Goal: Information Seeking & Learning: Learn about a topic

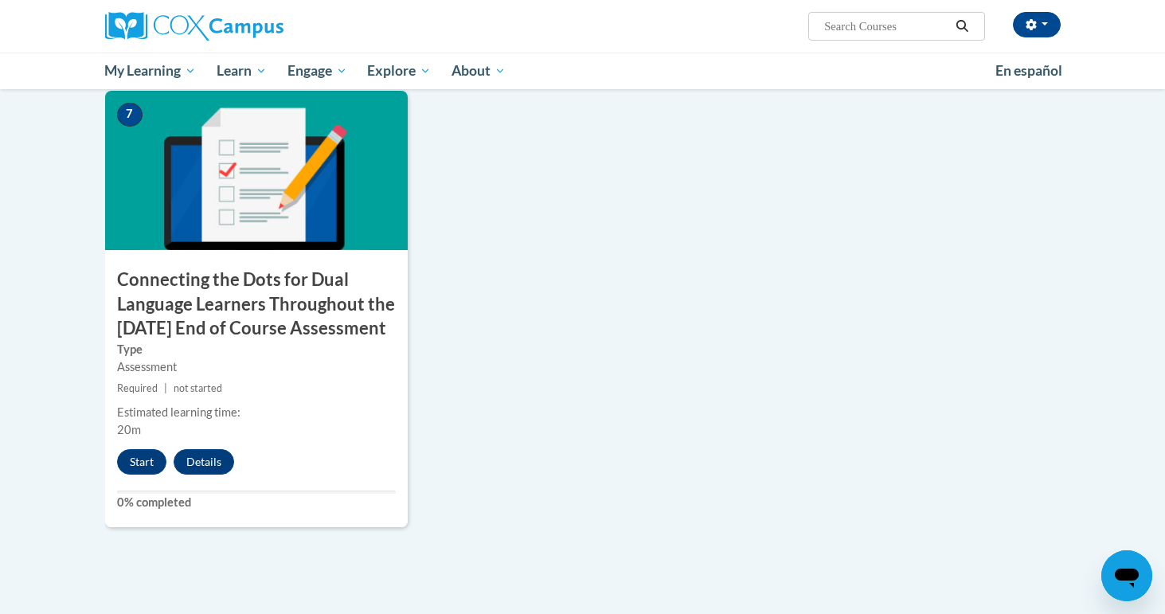
scroll to position [1254, 0]
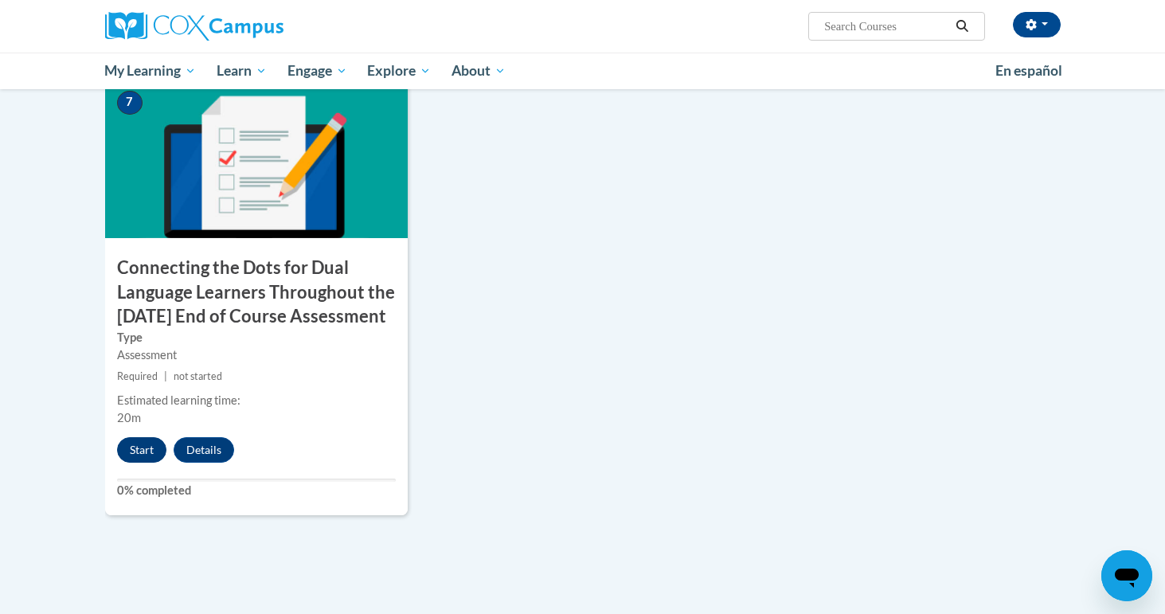
click at [147, 463] on button "Start" at bounding box center [141, 449] width 49 height 25
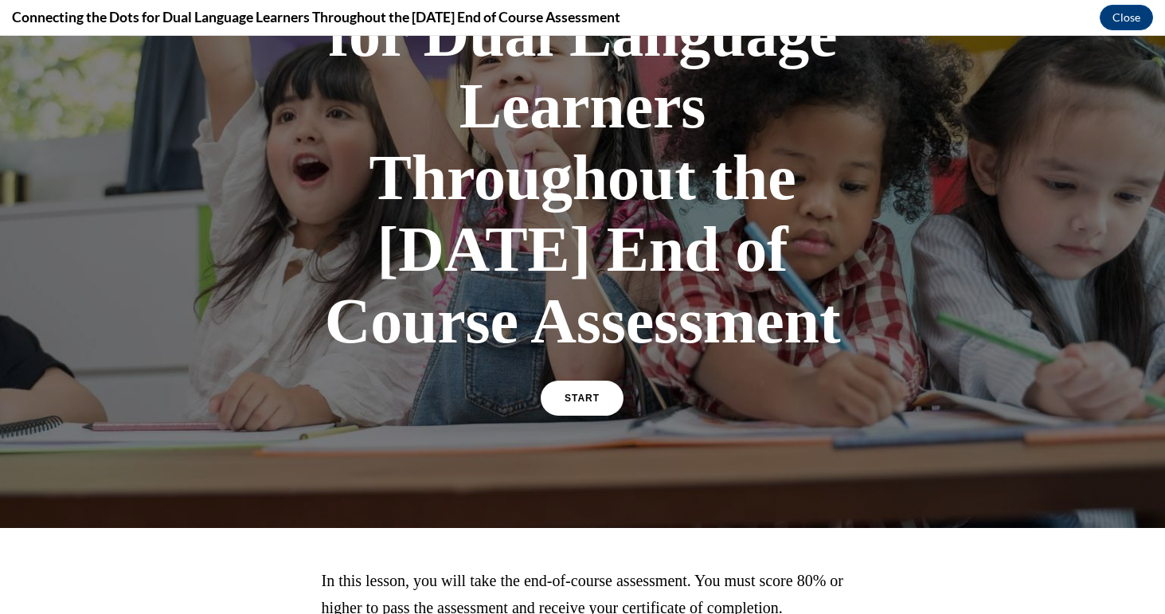
scroll to position [257, 0]
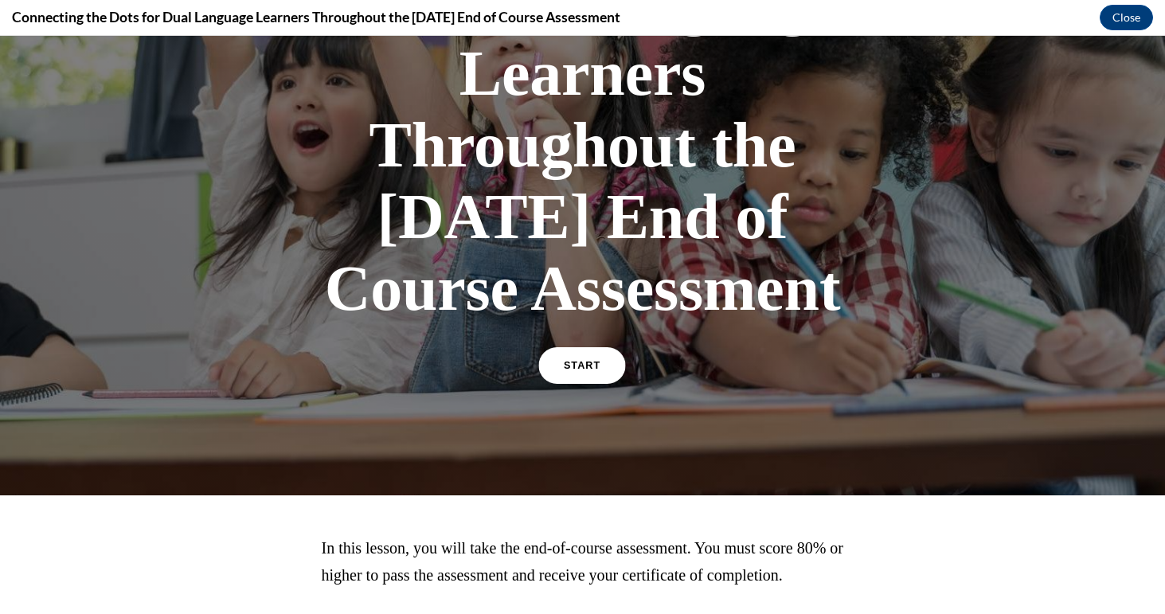
click at [598, 384] on link "START" at bounding box center [582, 365] width 87 height 37
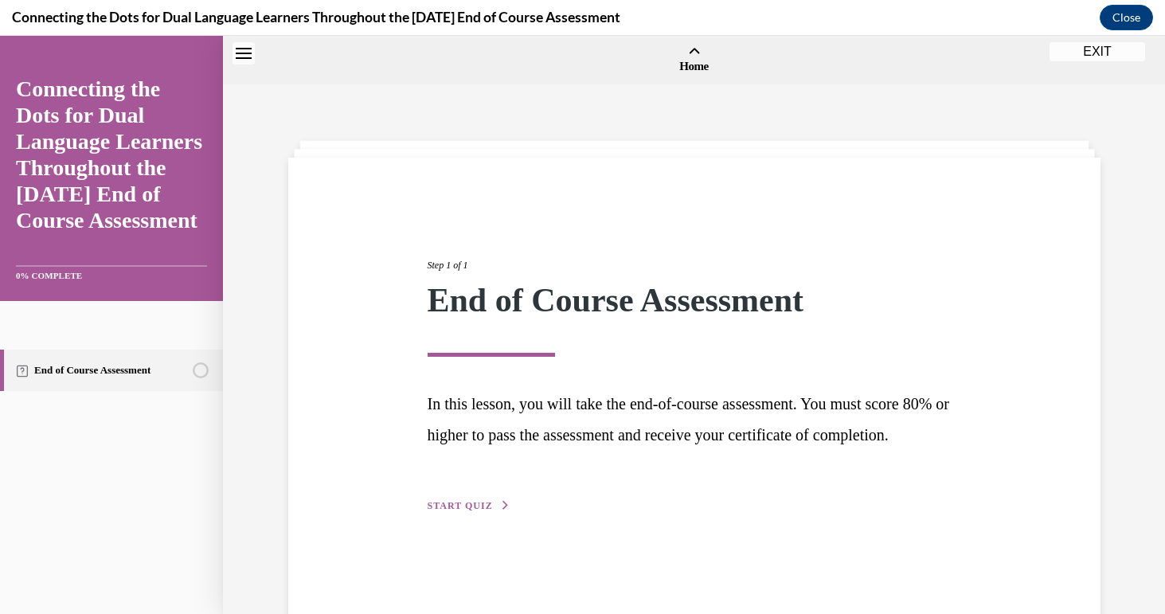
scroll to position [49, 0]
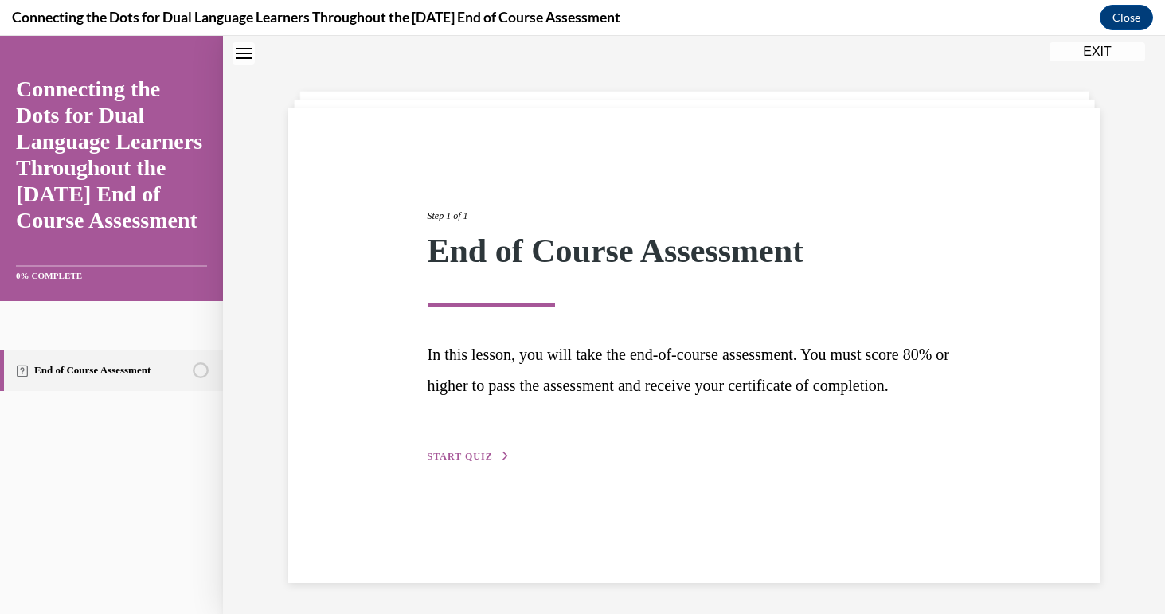
click at [463, 462] on span "START QUIZ" at bounding box center [460, 456] width 65 height 11
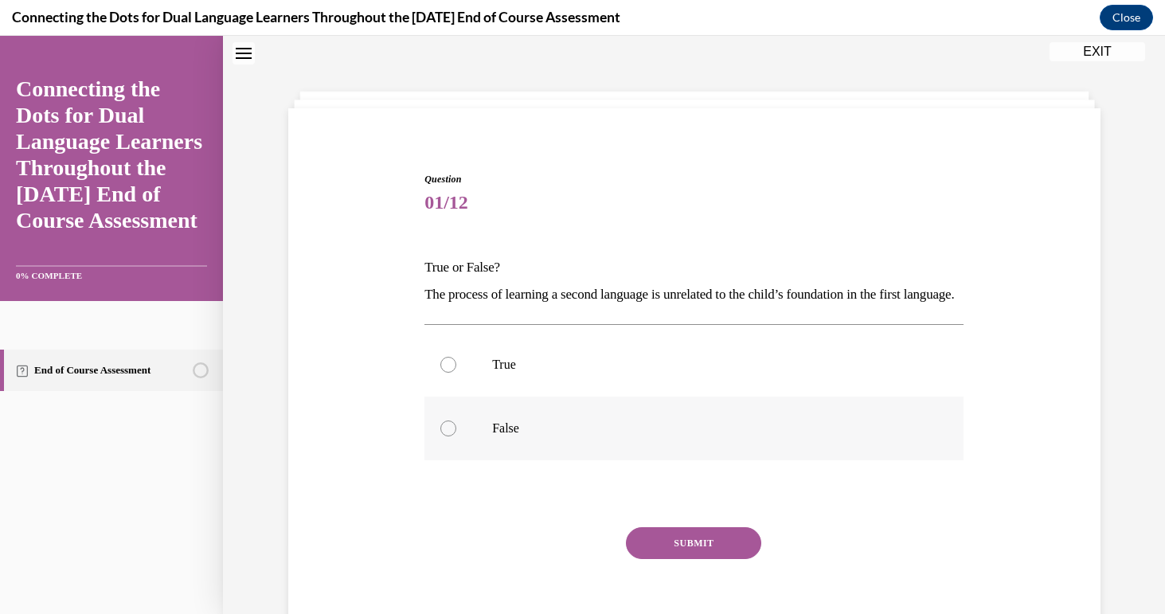
click at [537, 460] on label "False" at bounding box center [694, 429] width 539 height 64
click at [456, 437] on input "False" at bounding box center [449, 429] width 16 height 16
radio input "true"
click at [677, 559] on button "SUBMIT" at bounding box center [693, 543] width 135 height 32
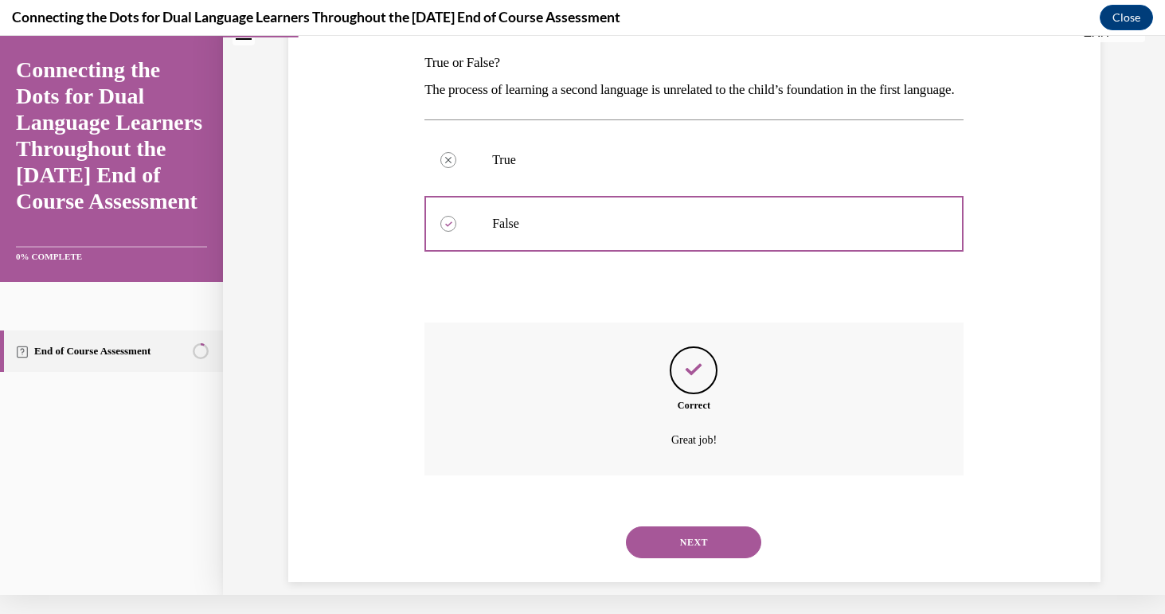
scroll to position [261, 0]
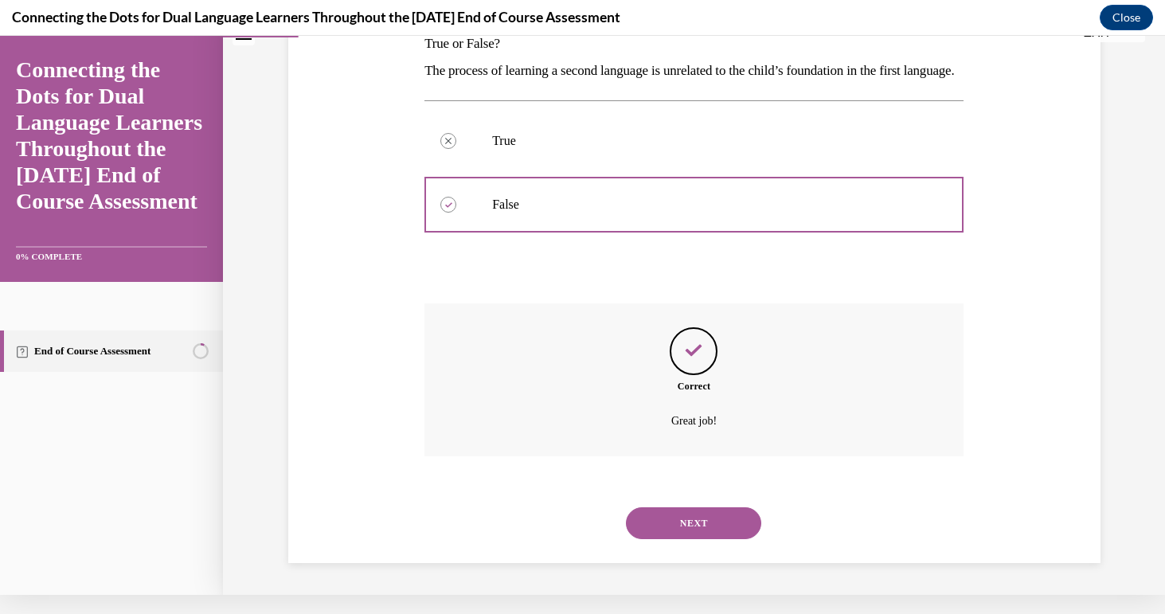
click at [683, 529] on button "NEXT" at bounding box center [693, 523] width 135 height 32
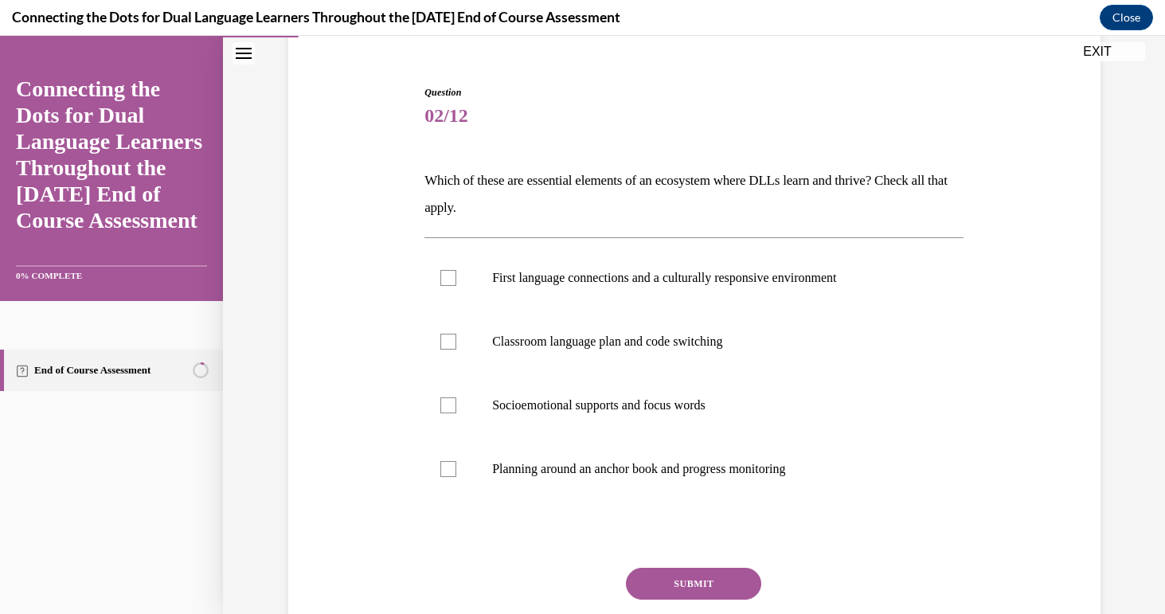
scroll to position [139, 0]
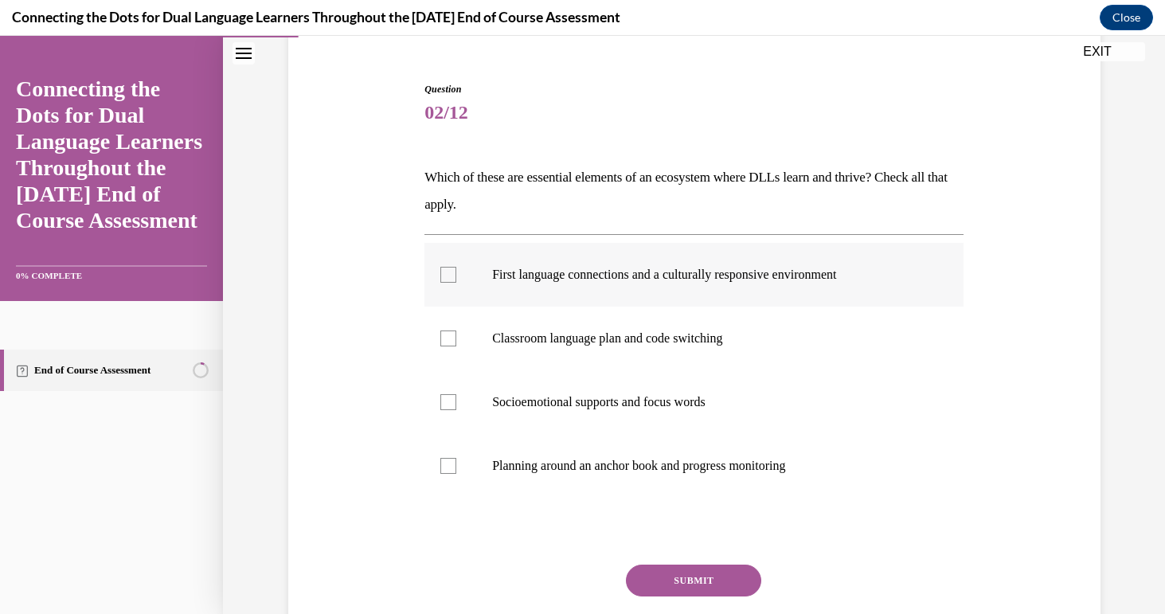
click at [472, 272] on label "First language connections and a culturally responsive environment" at bounding box center [694, 275] width 539 height 64
click at [456, 272] on input "First language connections and a culturally responsive environment" at bounding box center [449, 275] width 16 height 16
checkbox input "true"
click at [682, 479] on label "Planning around an anchor book and progress monitoring" at bounding box center [694, 466] width 539 height 64
click at [456, 474] on input "Planning around an anchor book and progress monitoring" at bounding box center [449, 466] width 16 height 16
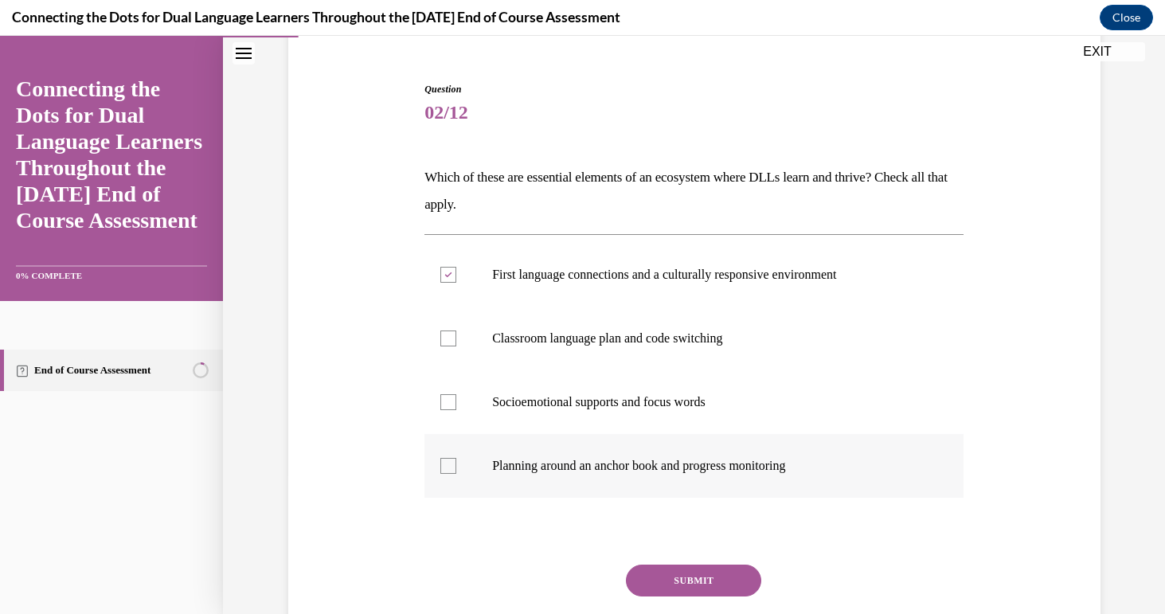
checkbox input "true"
click at [683, 582] on button "SUBMIT" at bounding box center [693, 581] width 135 height 32
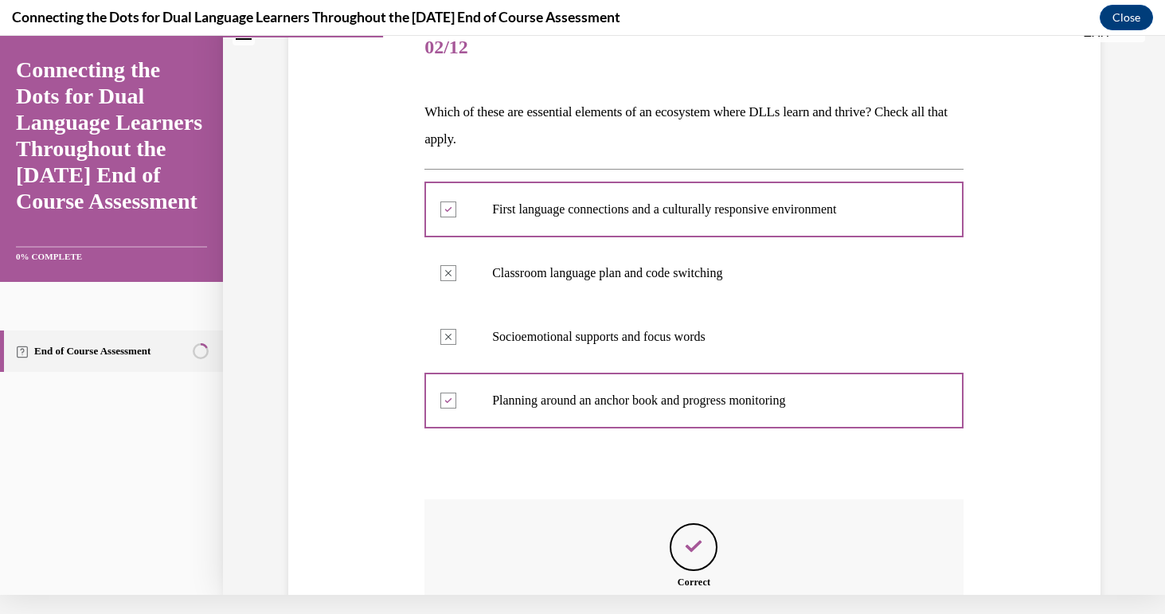
scroll to position [362, 0]
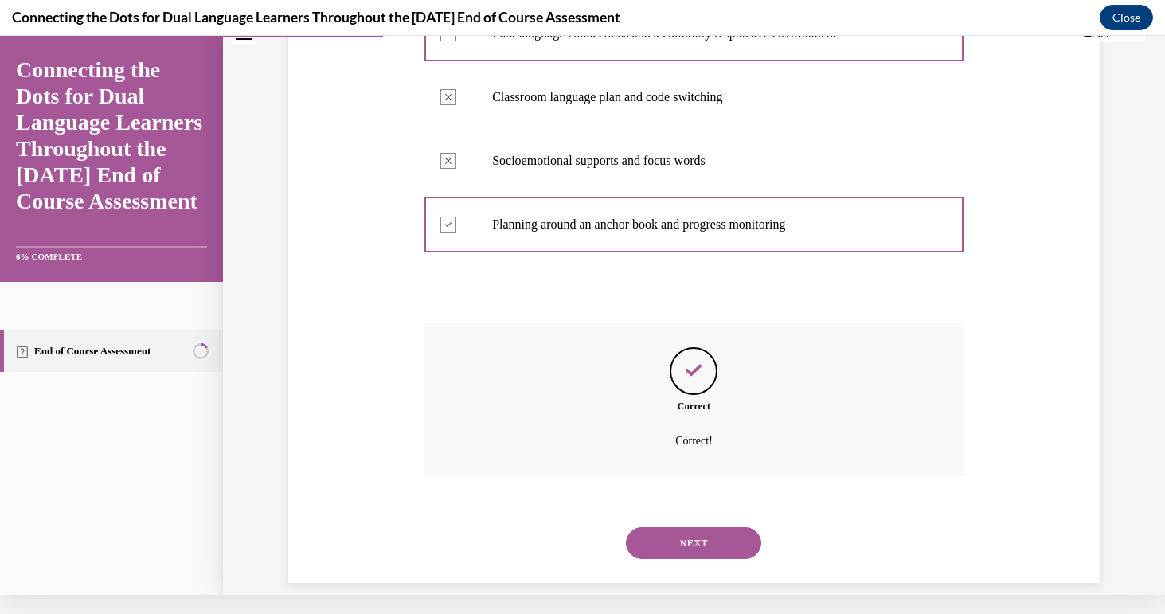
click at [692, 527] on button "NEXT" at bounding box center [693, 543] width 135 height 32
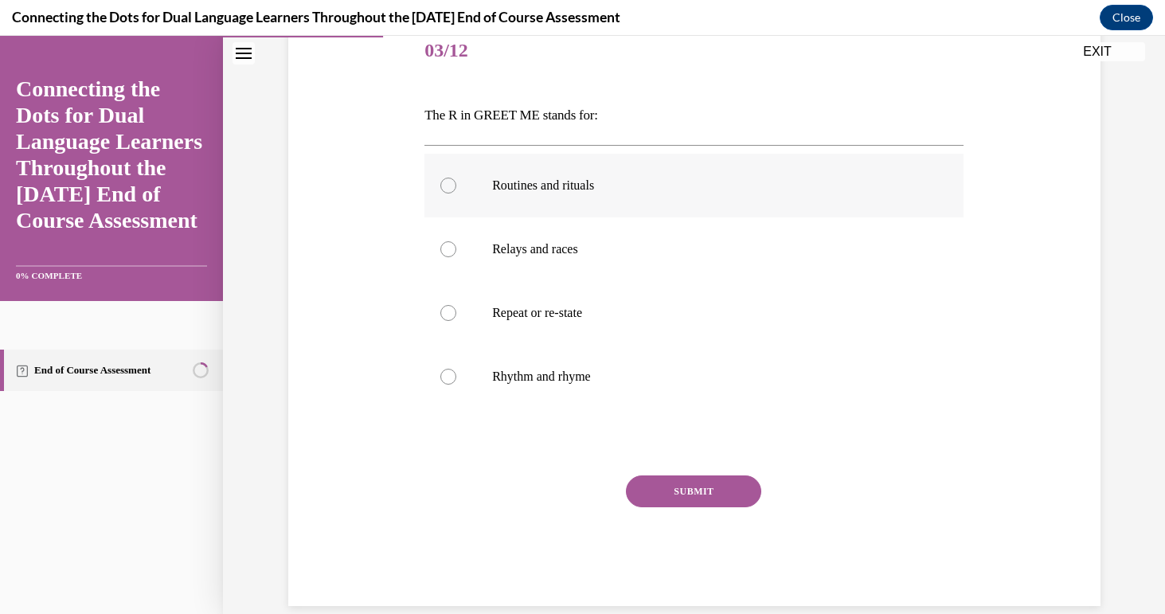
click at [468, 213] on label "Routines and rituals" at bounding box center [694, 186] width 539 height 64
click at [456, 194] on input "Routines and rituals" at bounding box center [449, 186] width 16 height 16
radio input "true"
click at [705, 515] on div "SUBMIT" at bounding box center [694, 516] width 539 height 80
click at [691, 515] on div "SUBMIT" at bounding box center [694, 516] width 539 height 80
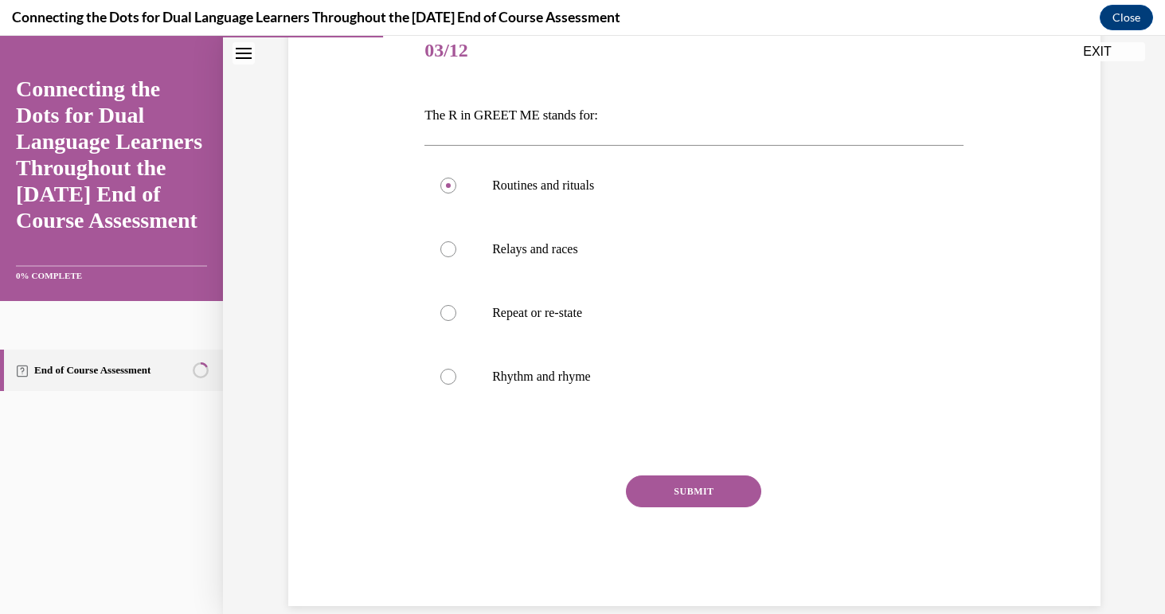
click at [691, 515] on div "SUBMIT" at bounding box center [694, 516] width 539 height 80
click at [676, 503] on button "SUBMIT" at bounding box center [693, 492] width 135 height 32
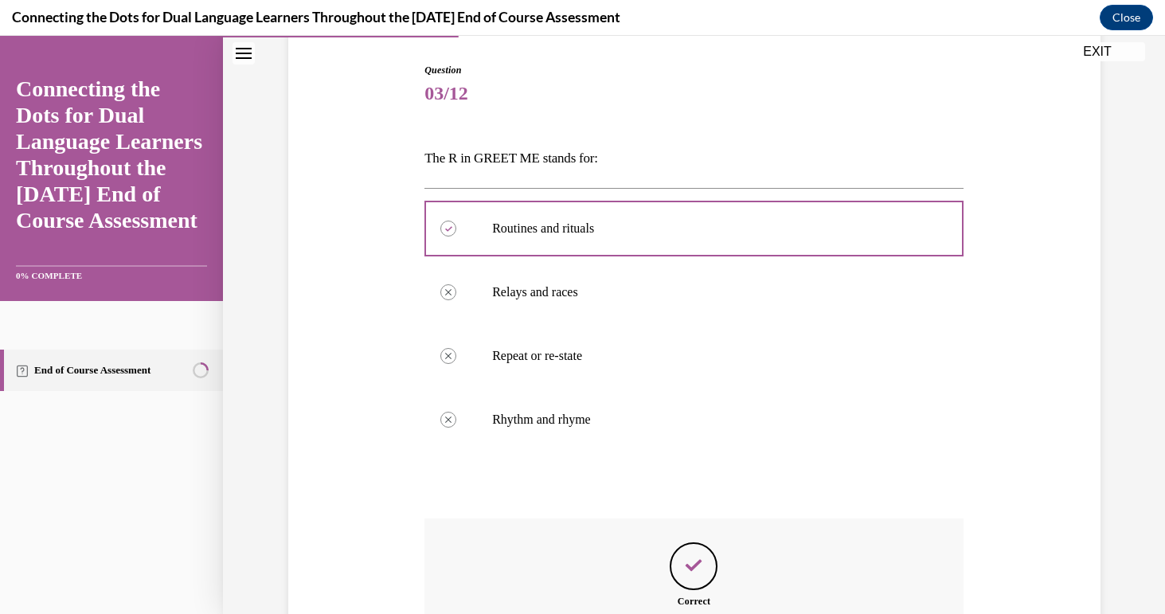
scroll to position [335, 0]
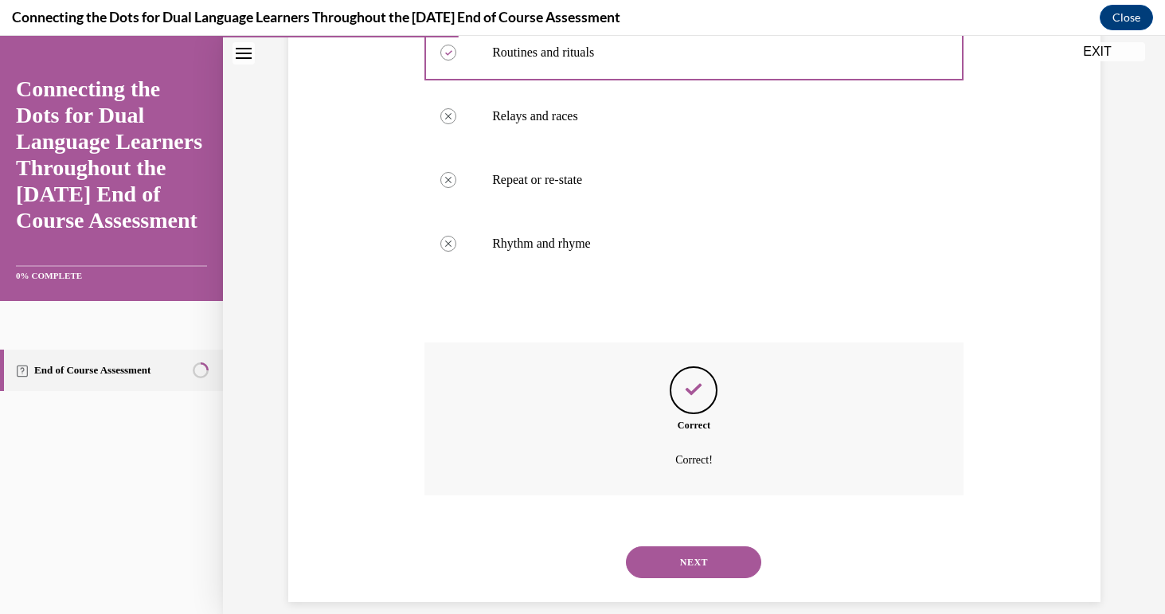
click at [686, 546] on button "NEXT" at bounding box center [693, 562] width 135 height 32
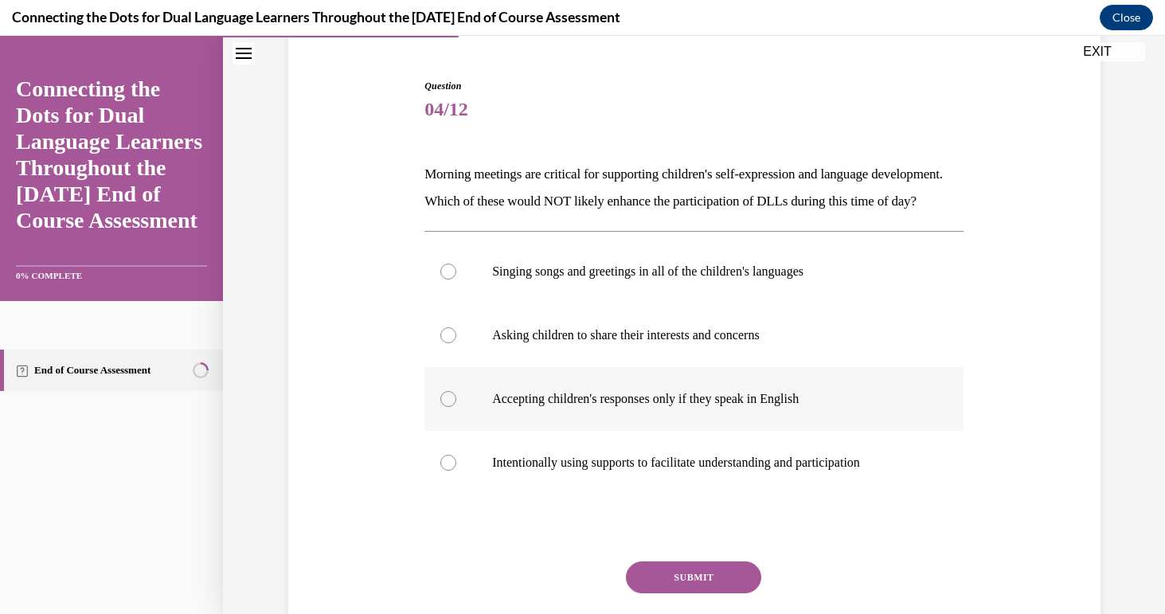
scroll to position [150, 0]
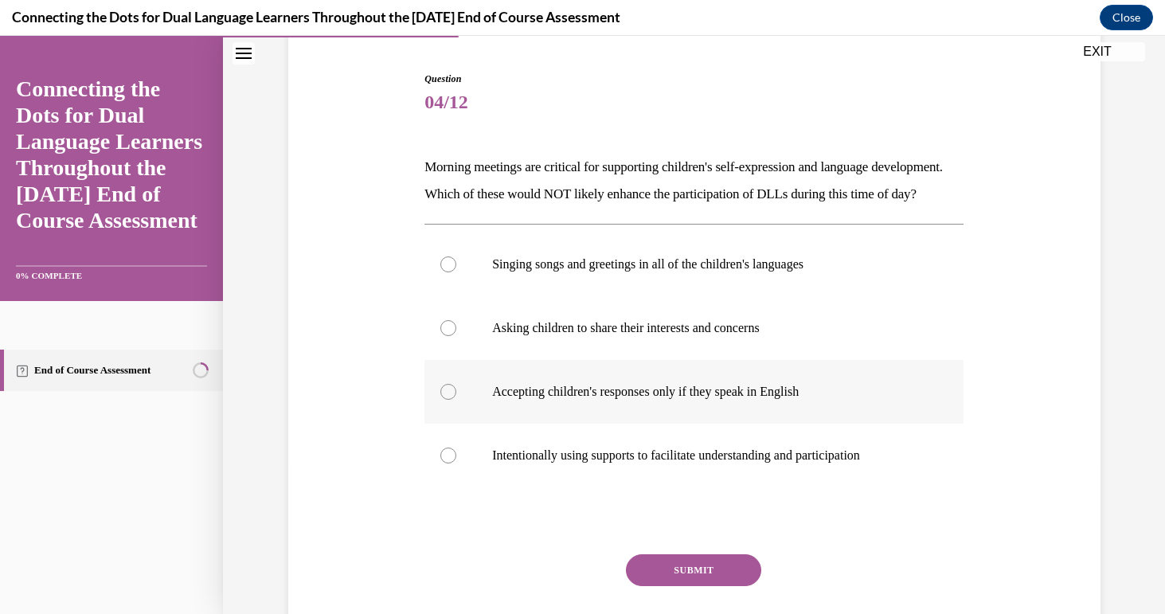
click at [699, 400] on p "Accepting children's responses only if they speak in English" at bounding box center [708, 392] width 432 height 16
click at [456, 400] on input "Accepting children's responses only if they speak in English" at bounding box center [449, 392] width 16 height 16
radio input "true"
click at [687, 586] on button "SUBMIT" at bounding box center [693, 570] width 135 height 32
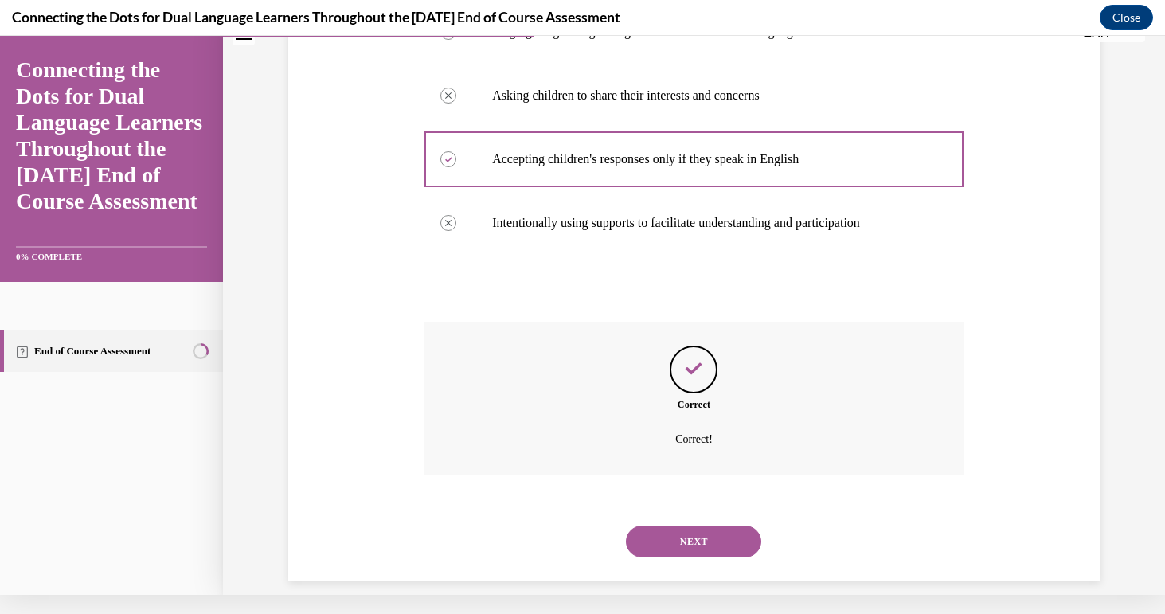
scroll to position [389, 0]
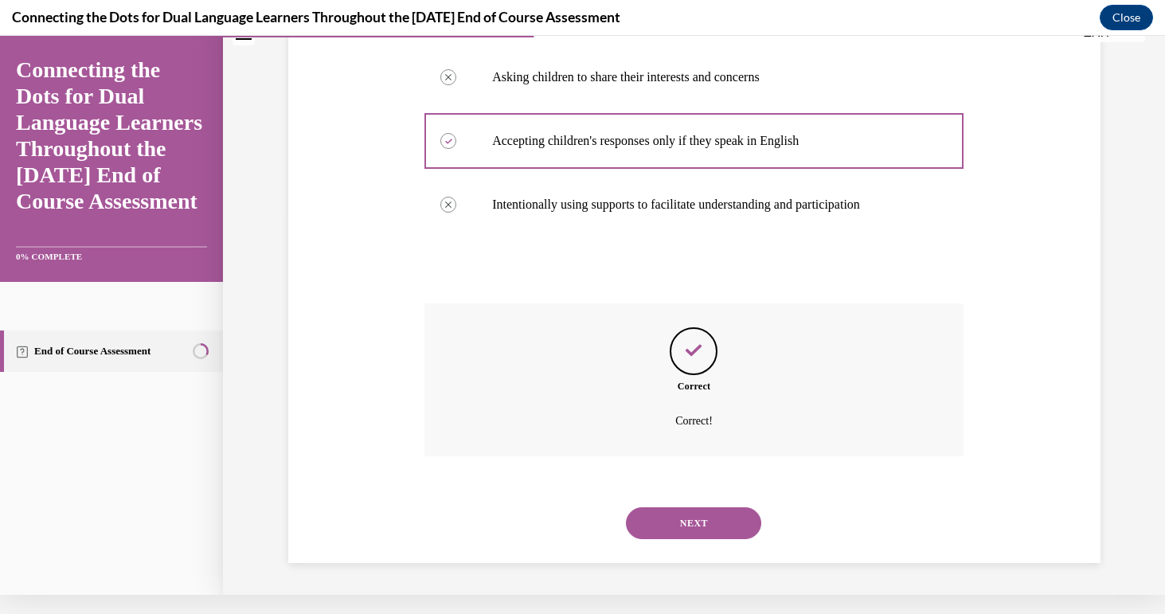
click at [695, 523] on button "NEXT" at bounding box center [693, 523] width 135 height 32
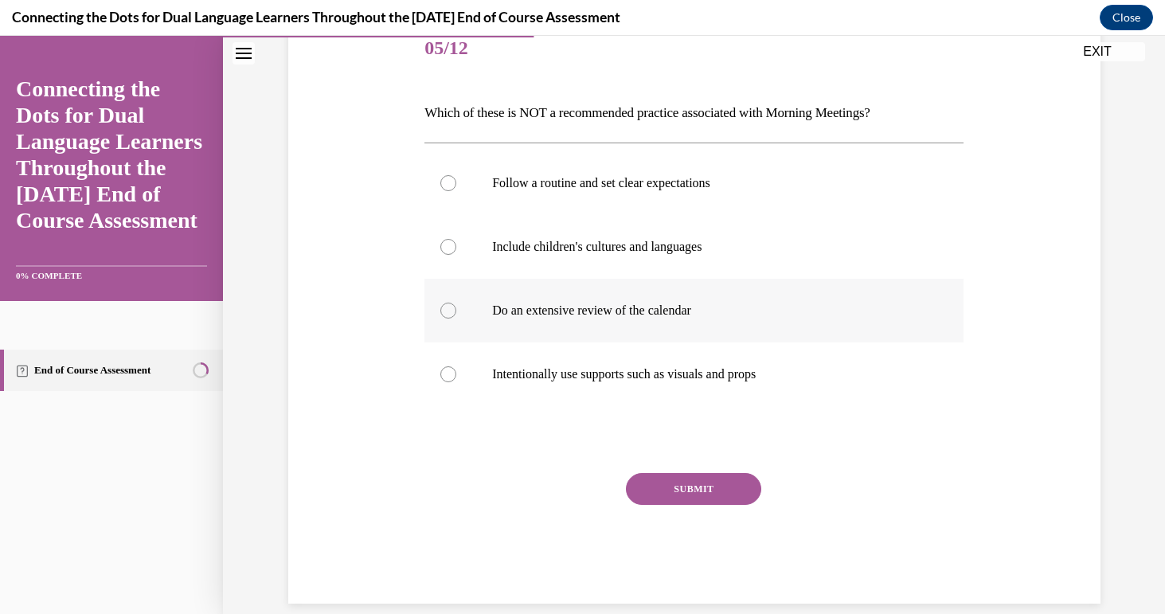
click at [676, 331] on label "Do an extensive review of the calendar" at bounding box center [694, 311] width 539 height 64
click at [456, 319] on input "Do an extensive review of the calendar" at bounding box center [449, 311] width 16 height 16
radio input "true"
click at [707, 513] on div "SUBMIT" at bounding box center [694, 513] width 539 height 80
click at [666, 501] on button "SUBMIT" at bounding box center [693, 489] width 135 height 32
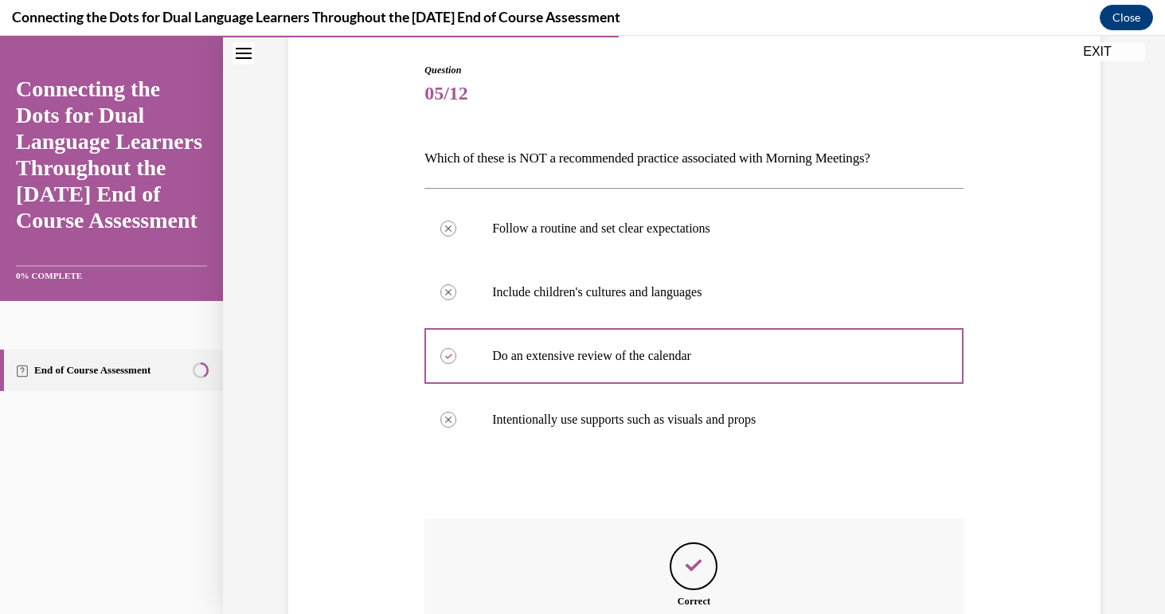
scroll to position [335, 0]
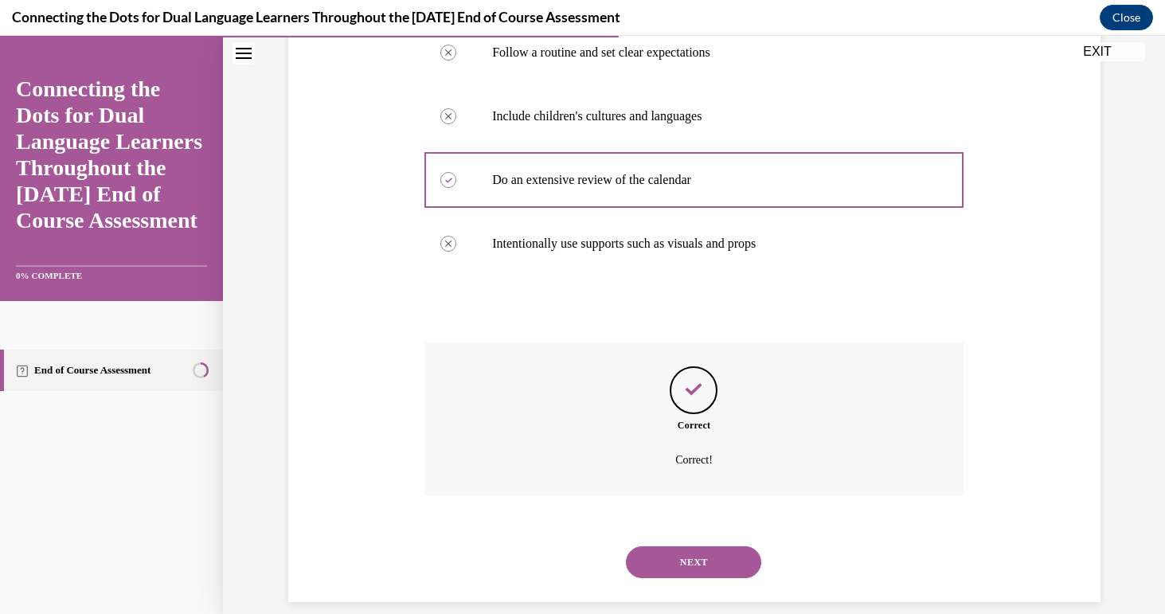
click at [691, 549] on button "NEXT" at bounding box center [693, 562] width 135 height 32
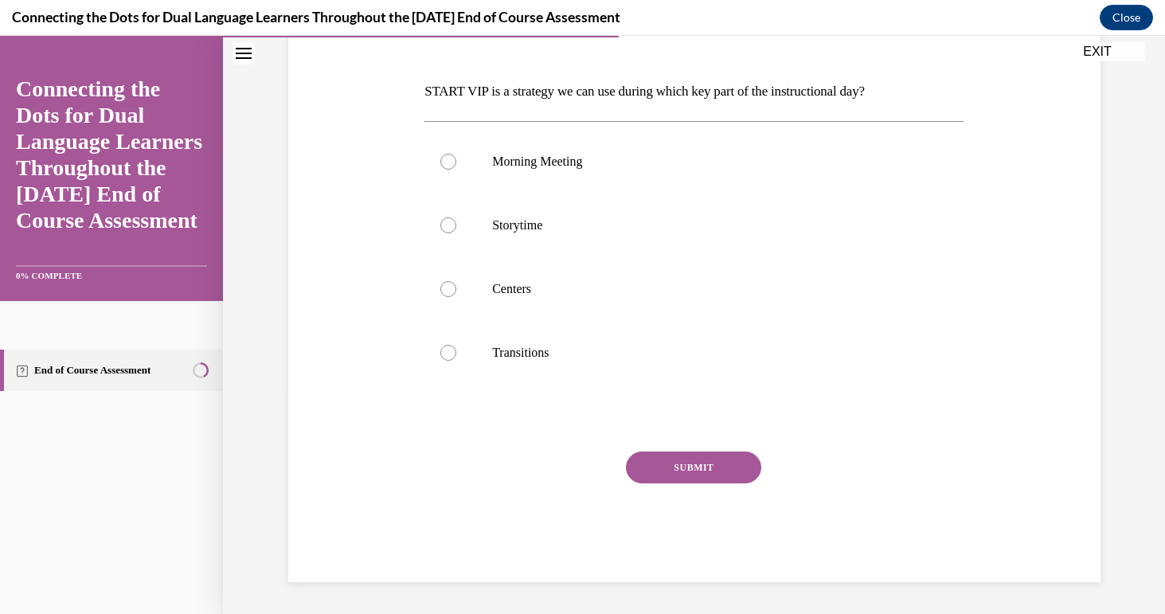
scroll to position [206, 0]
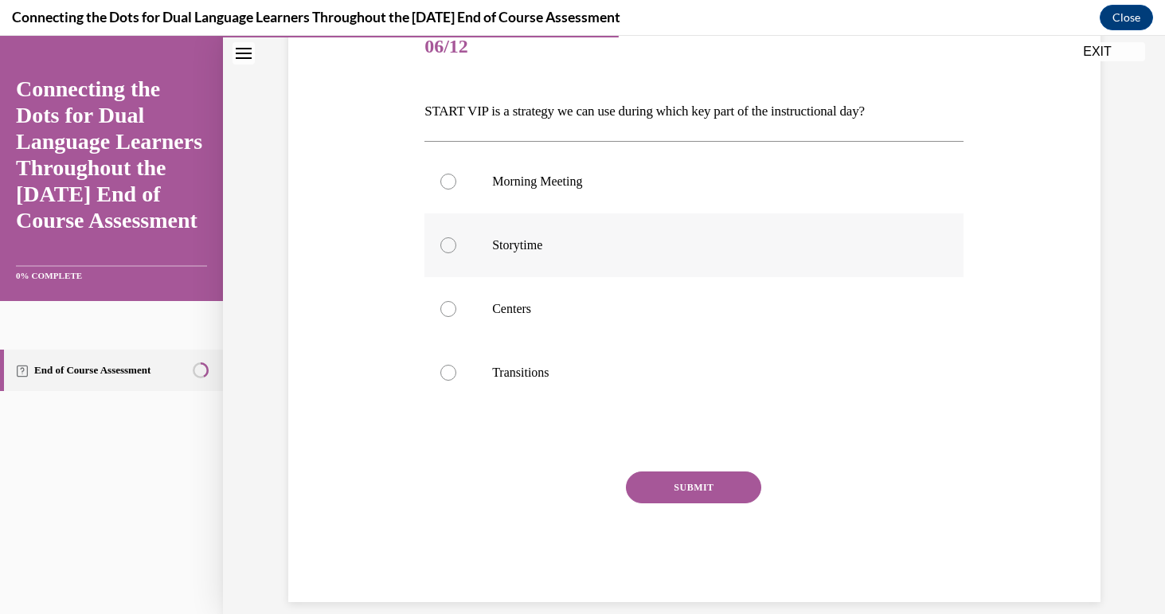
click at [505, 248] on p "Storytime" at bounding box center [708, 245] width 432 height 16
click at [456, 248] on input "Storytime" at bounding box center [449, 245] width 16 height 16
radio input "true"
click at [699, 488] on button "SUBMIT" at bounding box center [693, 488] width 135 height 32
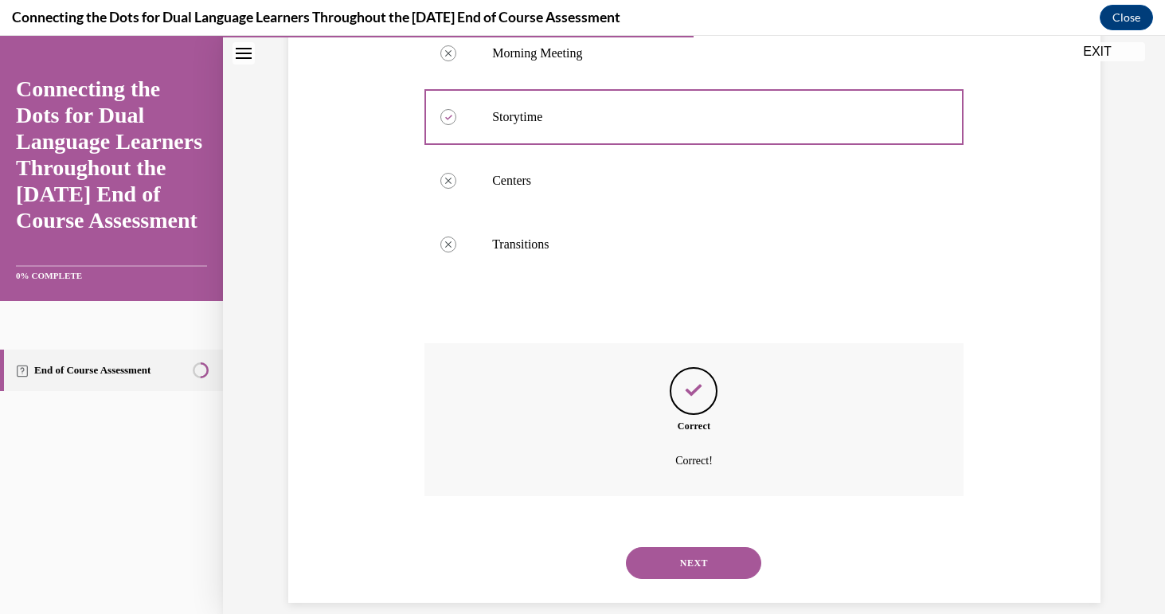
scroll to position [335, 0]
click at [695, 546] on button "NEXT" at bounding box center [693, 562] width 135 height 32
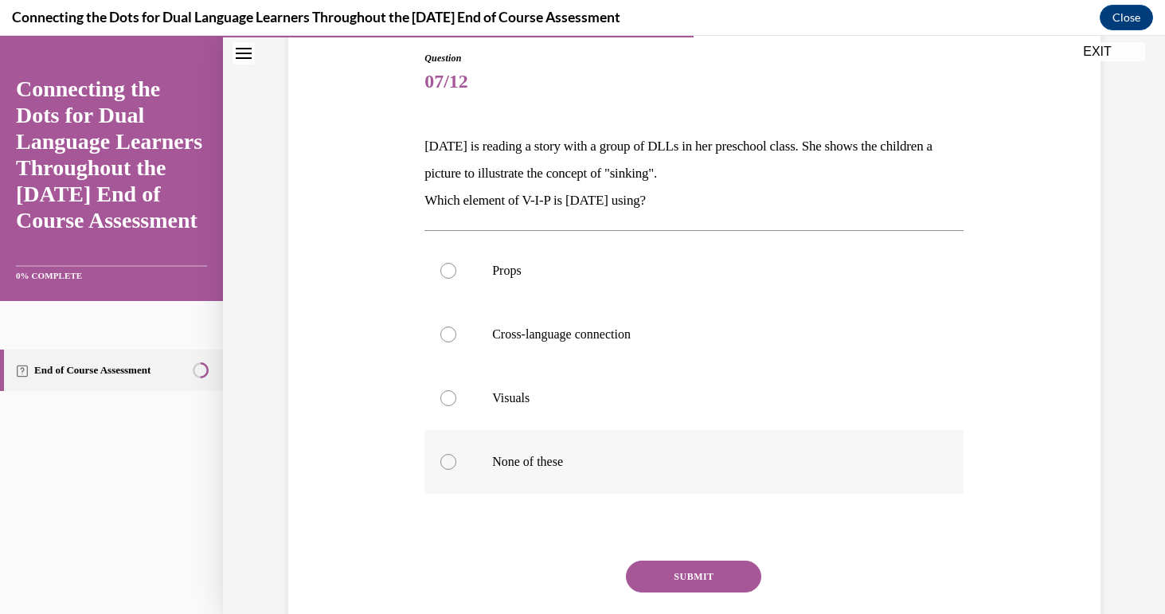
scroll to position [175, 0]
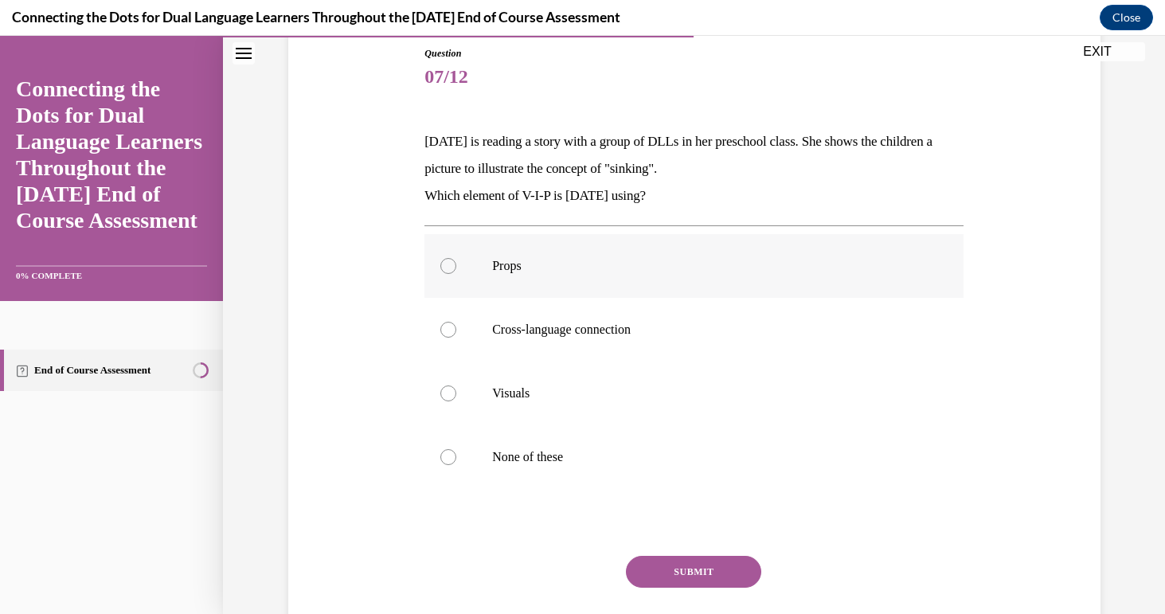
click at [478, 268] on label "Props" at bounding box center [694, 266] width 539 height 64
click at [456, 268] on input "Props" at bounding box center [449, 266] width 16 height 16
radio input "true"
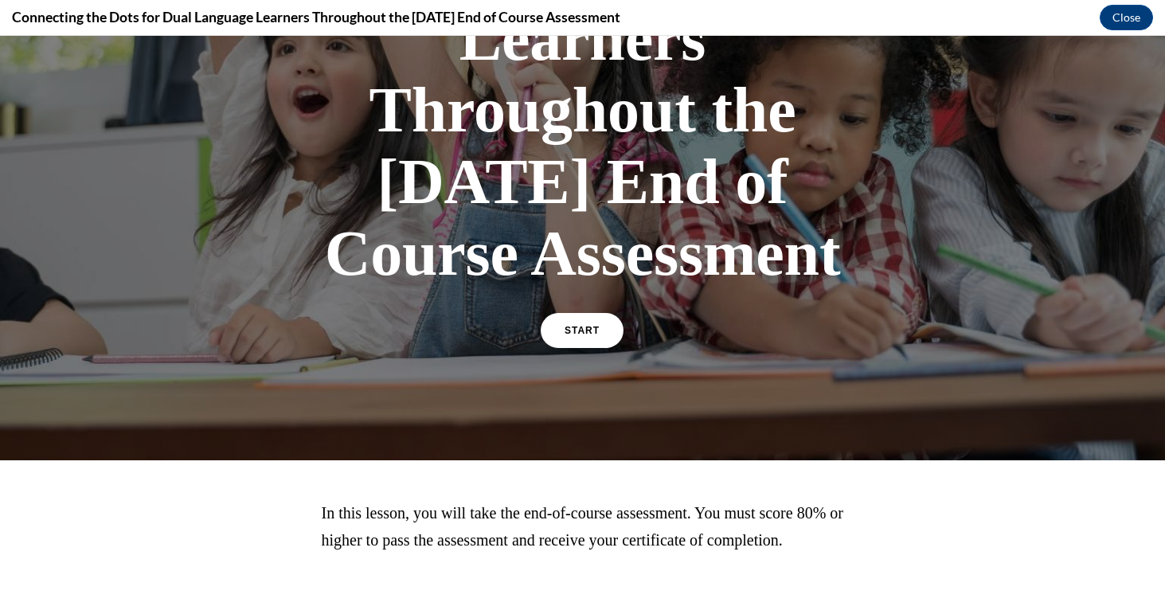
scroll to position [307, 0]
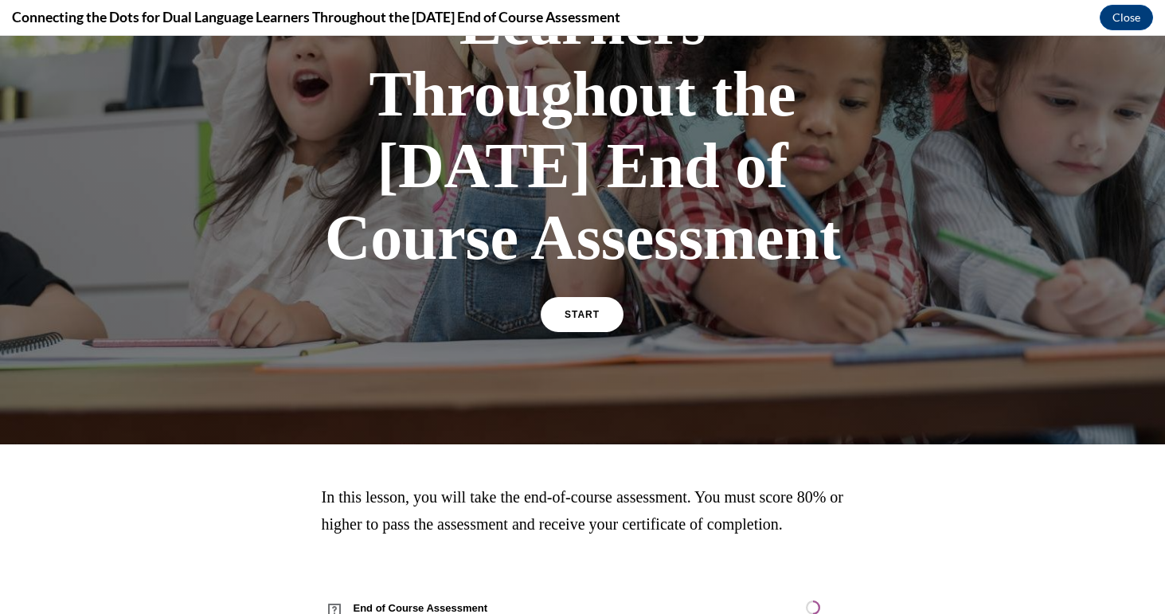
click at [600, 346] on div "Connecting the Dots for Dual Language Learners Throughout the Preschool Day End…" at bounding box center [583, 86] width 558 height 519
click at [583, 346] on div "START" at bounding box center [582, 321] width 83 height 49
click at [581, 321] on span "START" at bounding box center [582, 315] width 37 height 12
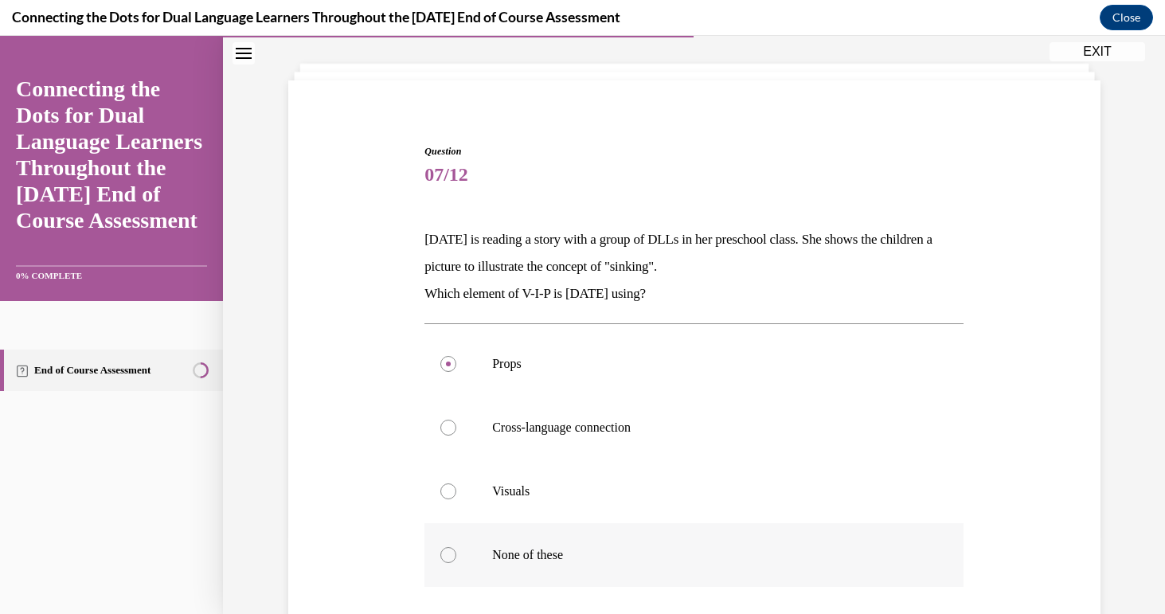
scroll to position [92, 0]
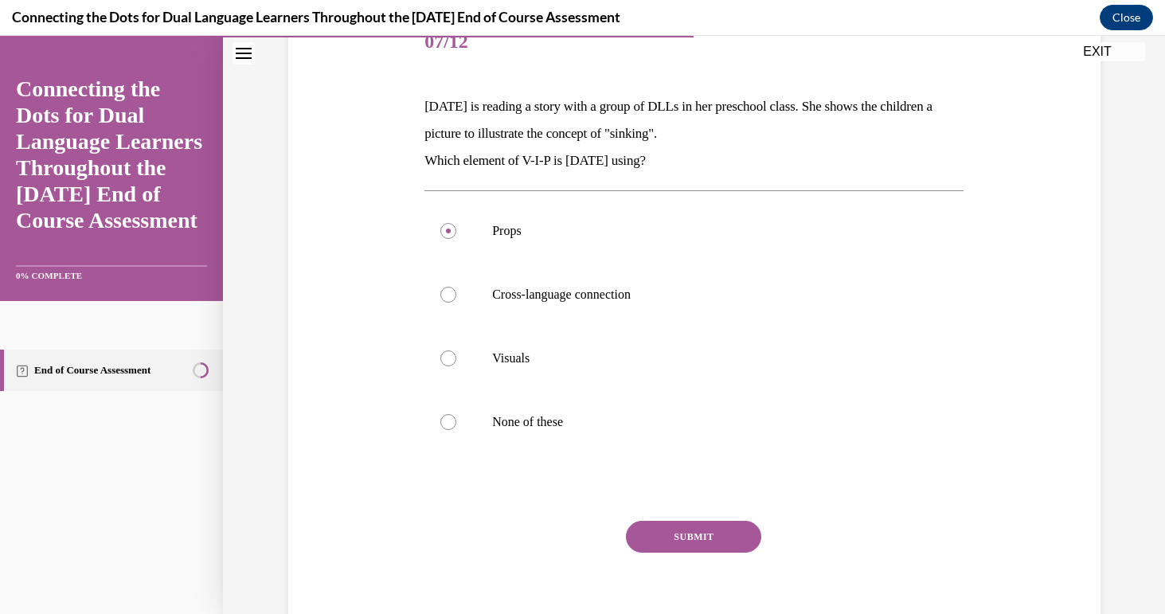
click at [671, 542] on button "SUBMIT" at bounding box center [693, 537] width 135 height 32
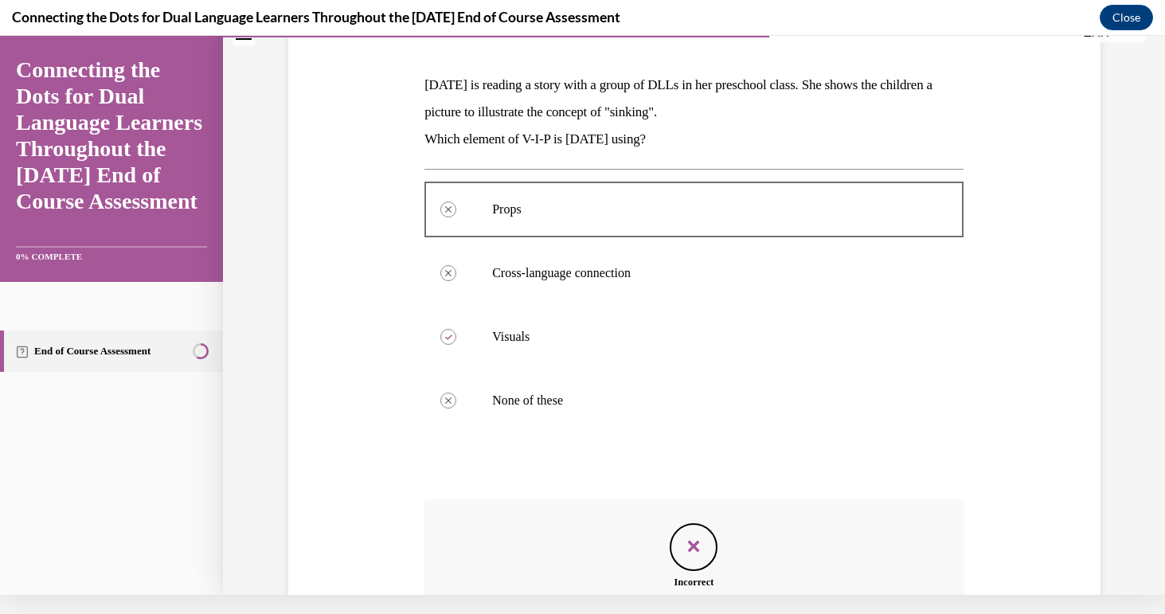
scroll to position [389, 0]
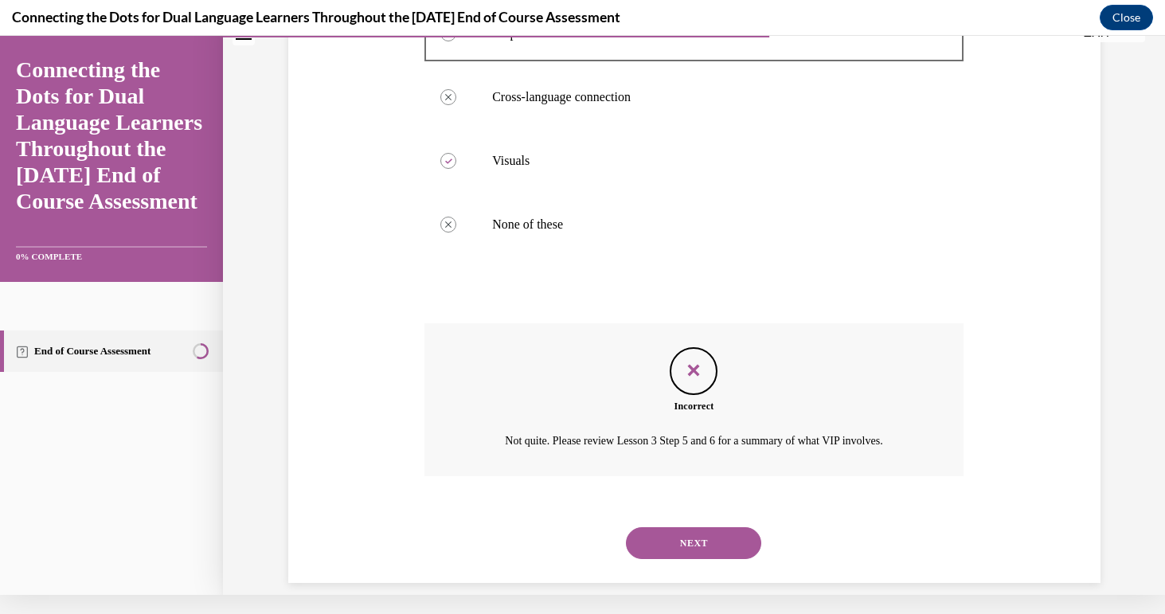
click at [672, 527] on button "NEXT" at bounding box center [693, 543] width 135 height 32
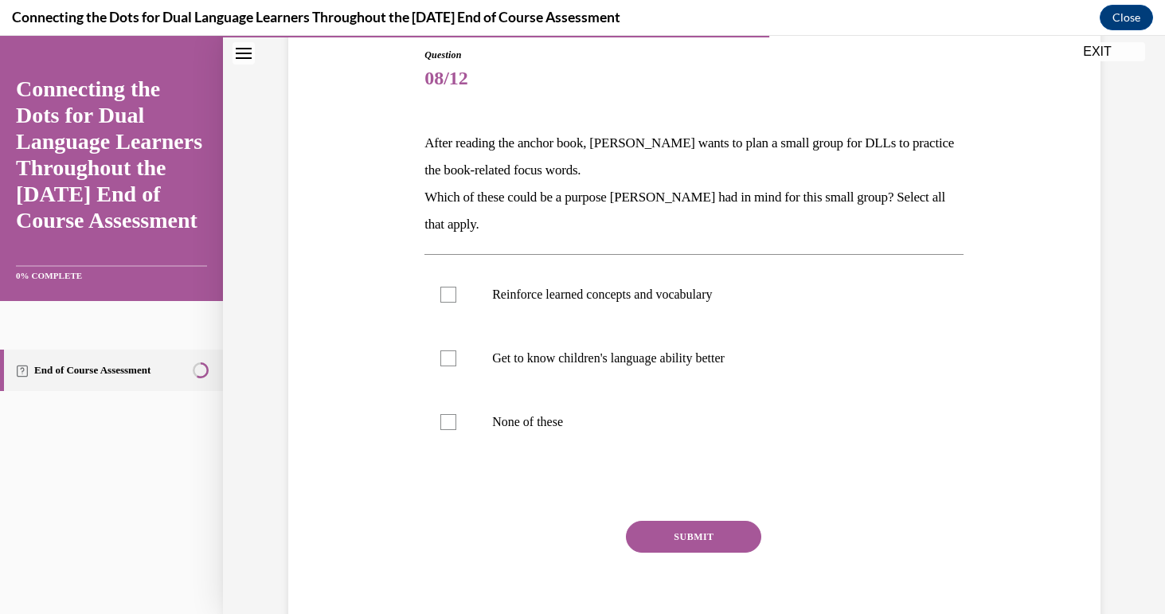
scroll to position [182, 0]
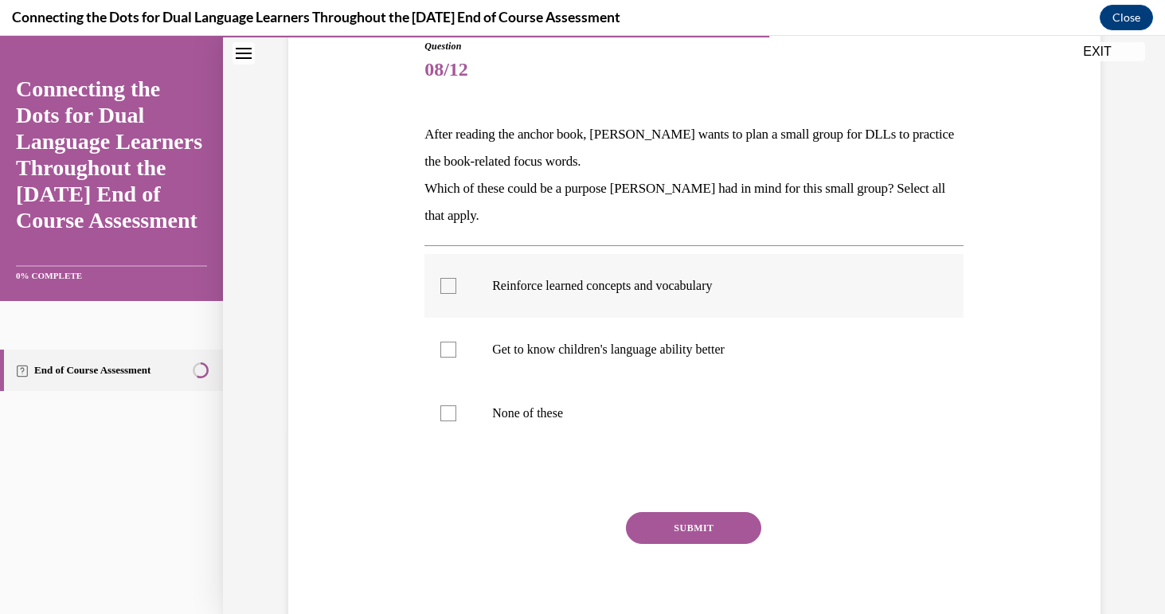
click at [652, 285] on p "Reinforce learned concepts and vocabulary" at bounding box center [708, 286] width 432 height 16
click at [456, 285] on input "Reinforce learned concepts and vocabulary" at bounding box center [449, 286] width 16 height 16
checkbox input "true"
click at [687, 526] on button "SUBMIT" at bounding box center [693, 528] width 135 height 32
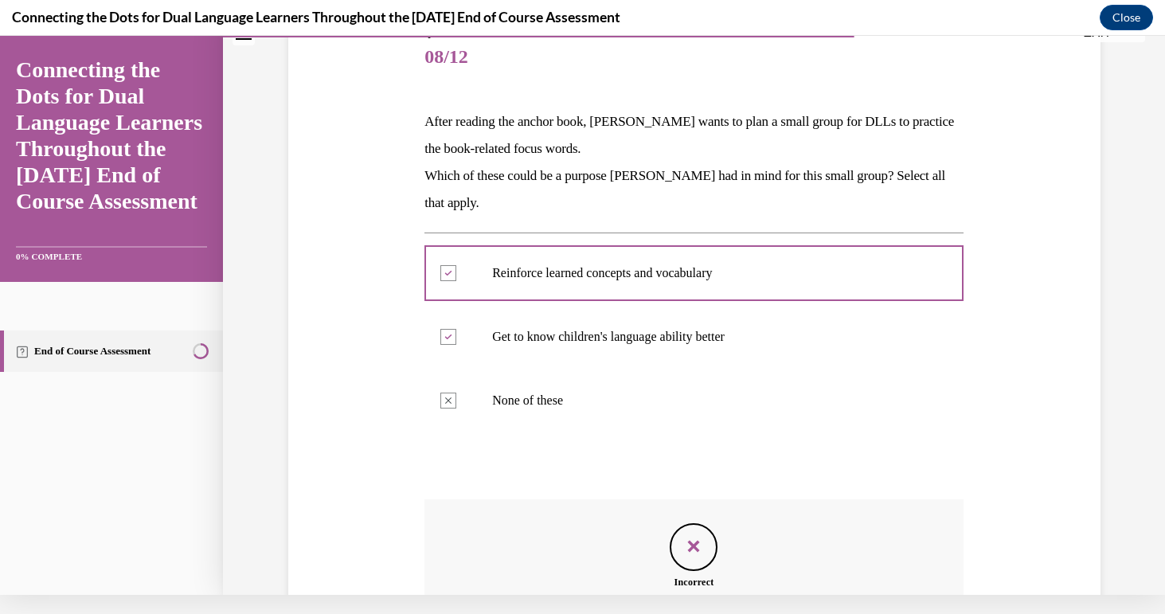
scroll to position [352, 0]
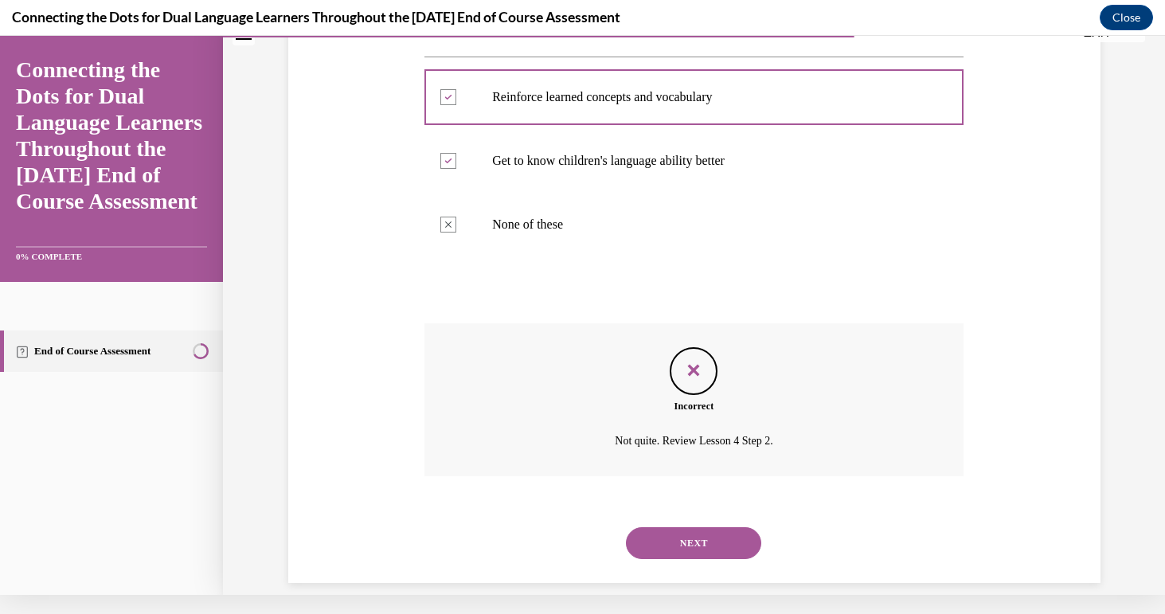
click at [695, 528] on button "NEXT" at bounding box center [693, 543] width 135 height 32
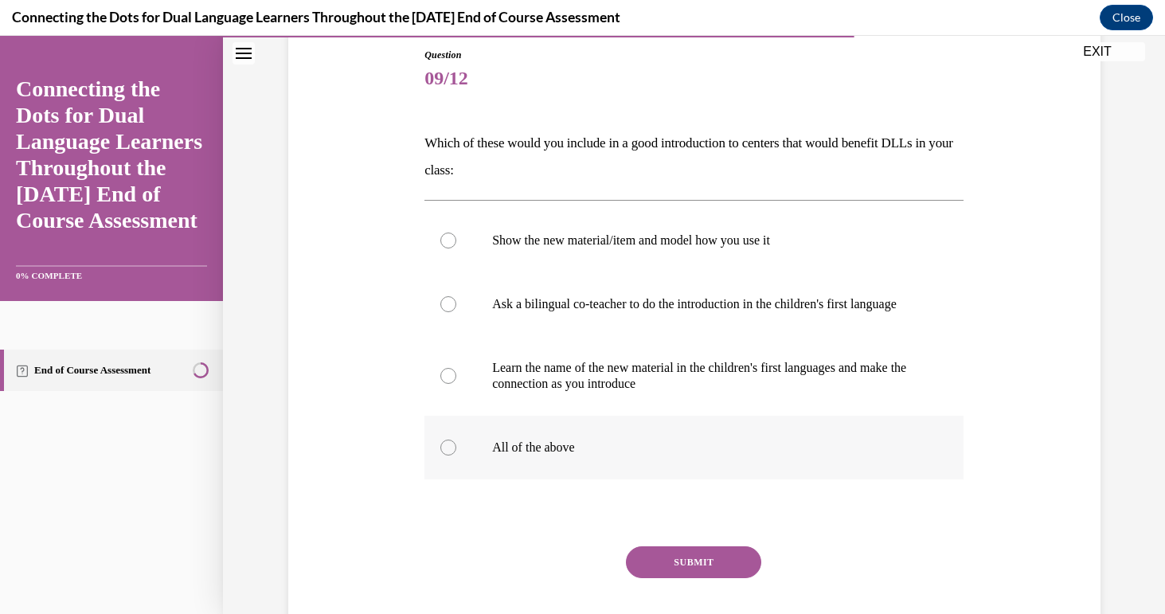
scroll to position [180, 0]
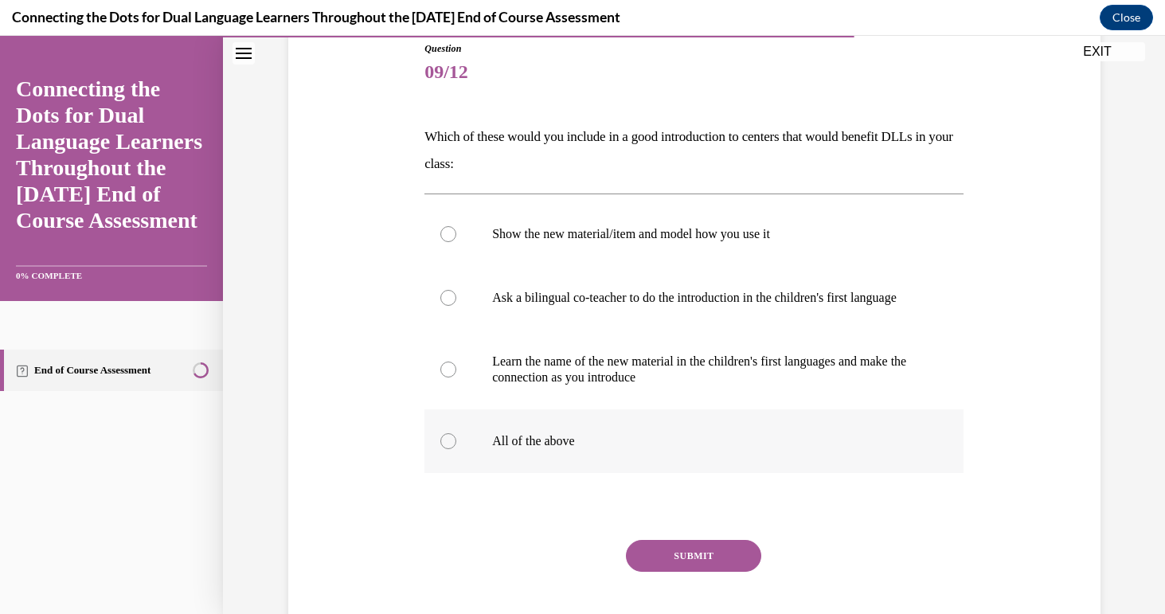
click at [548, 447] on label "All of the above" at bounding box center [694, 441] width 539 height 64
click at [456, 447] on input "All of the above" at bounding box center [449, 441] width 16 height 16
radio input "true"
click at [729, 572] on button "SUBMIT" at bounding box center [693, 556] width 135 height 32
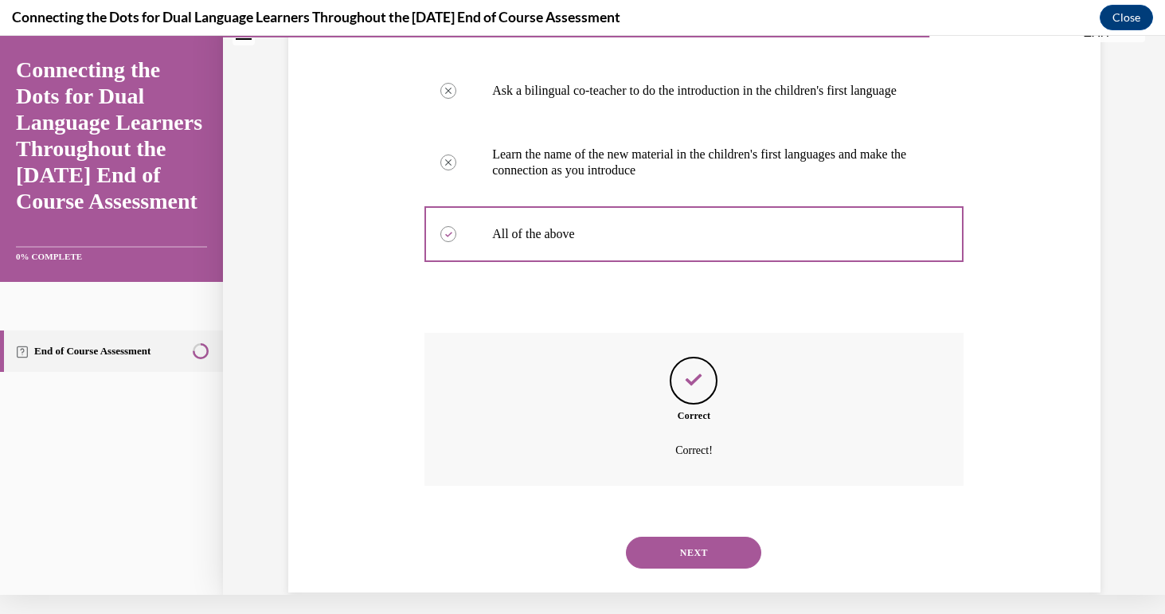
scroll to position [394, 0]
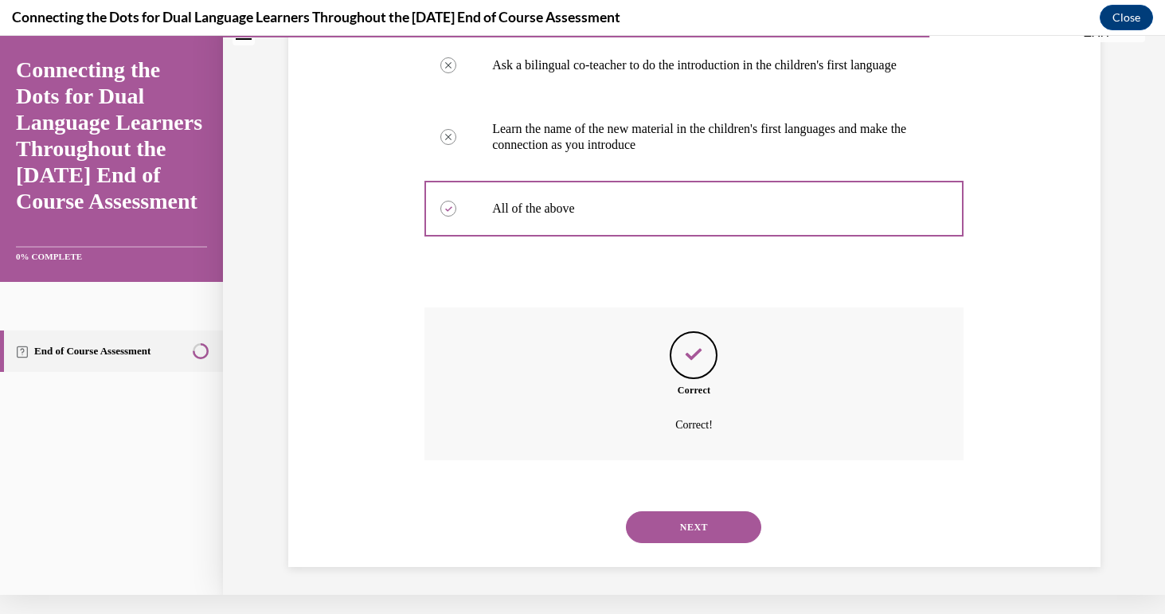
click at [718, 523] on button "NEXT" at bounding box center [693, 527] width 135 height 32
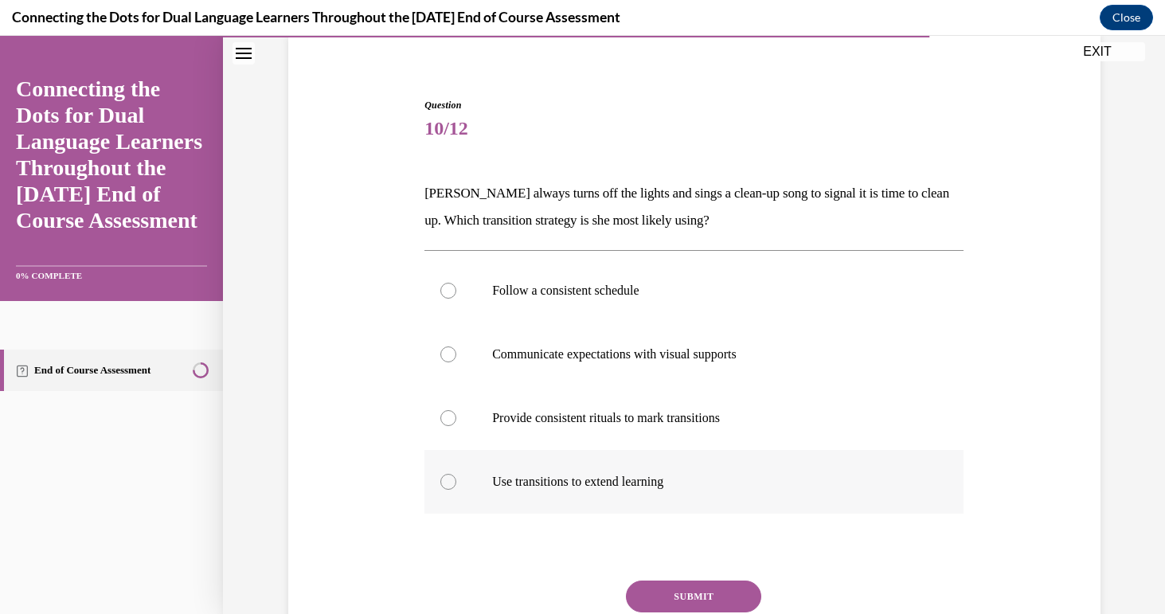
scroll to position [126, 0]
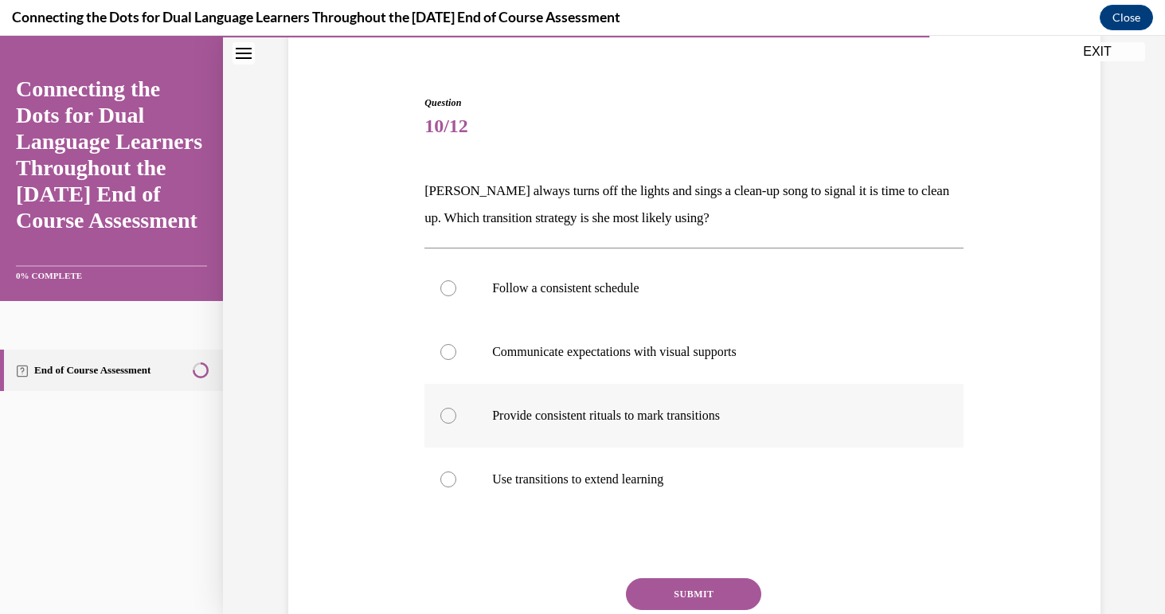
click at [708, 430] on label "Provide consistent rituals to mark transitions" at bounding box center [694, 416] width 539 height 64
click at [456, 424] on input "Provide consistent rituals to mark transitions" at bounding box center [449, 416] width 16 height 16
radio input "true"
click at [683, 593] on button "SUBMIT" at bounding box center [693, 594] width 135 height 32
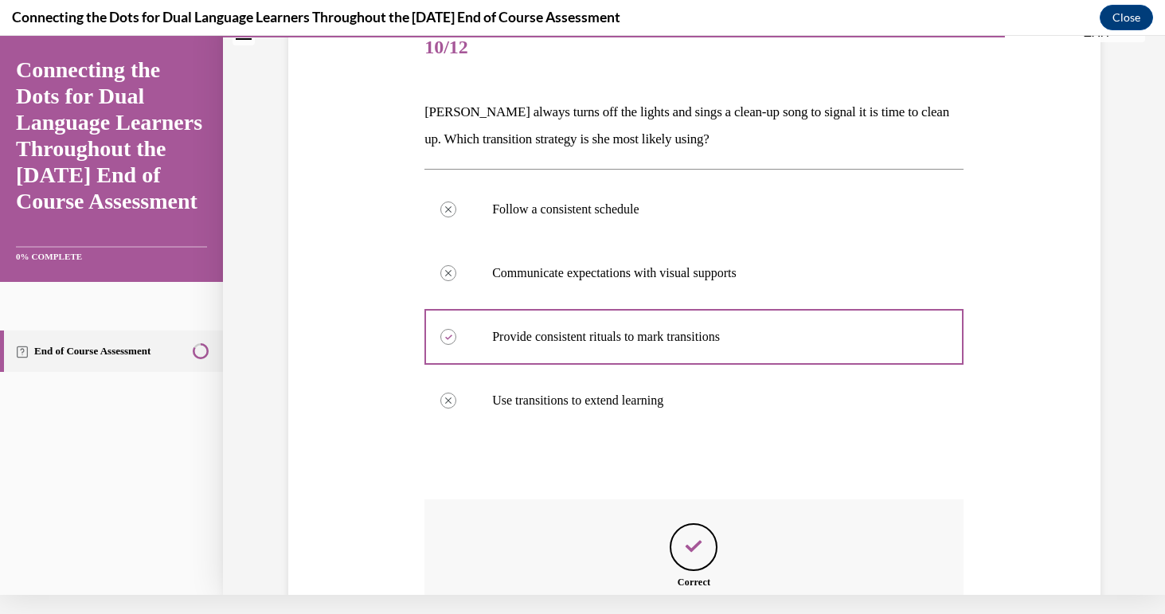
scroll to position [362, 0]
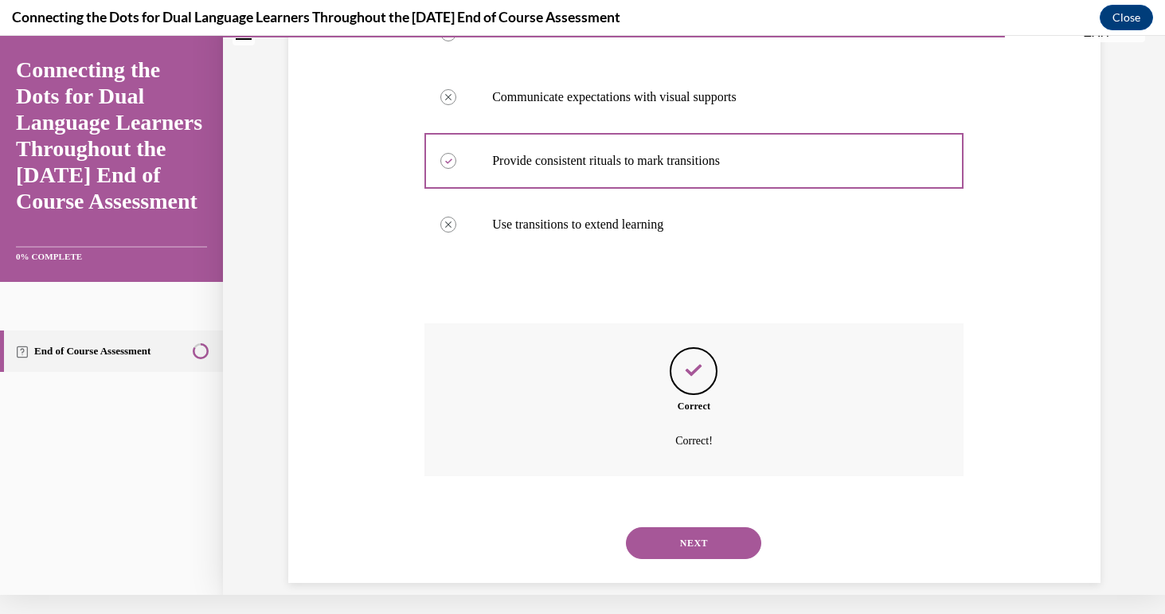
click at [687, 527] on button "NEXT" at bounding box center [693, 543] width 135 height 32
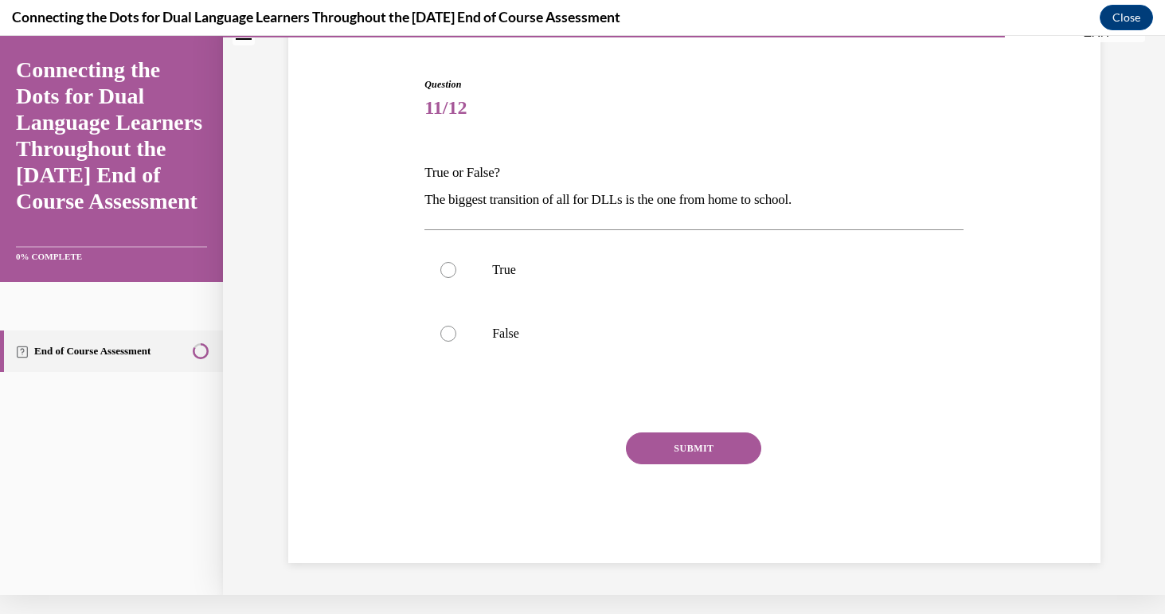
scroll to position [104, 0]
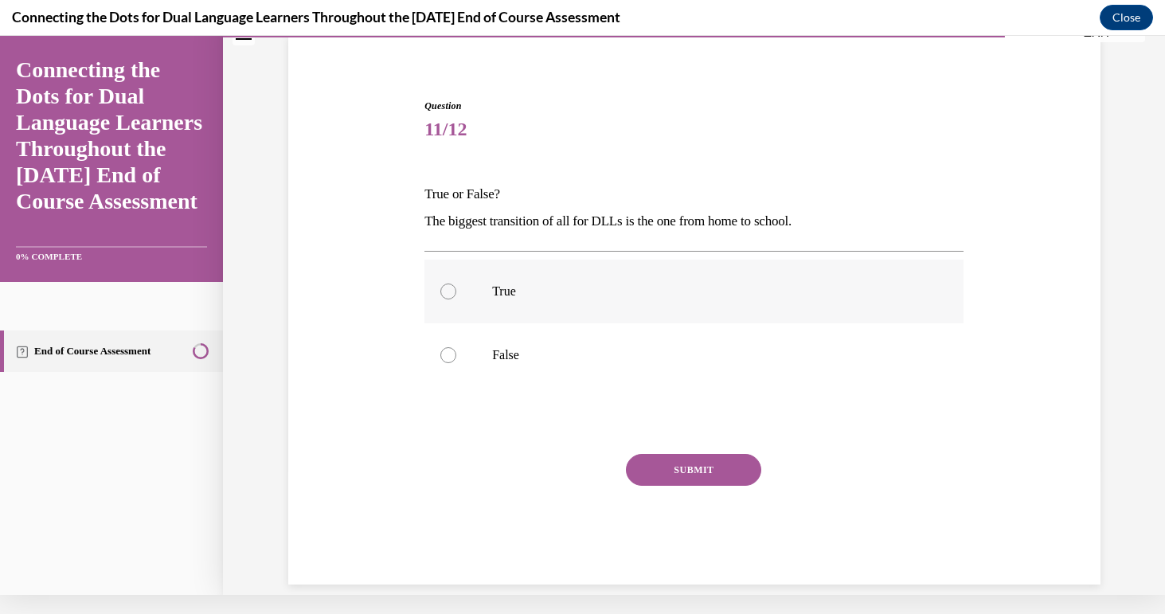
click at [550, 293] on p "True" at bounding box center [708, 292] width 432 height 16
click at [456, 293] on input "True" at bounding box center [449, 292] width 16 height 16
radio input "true"
click at [664, 473] on button "SUBMIT" at bounding box center [693, 470] width 135 height 32
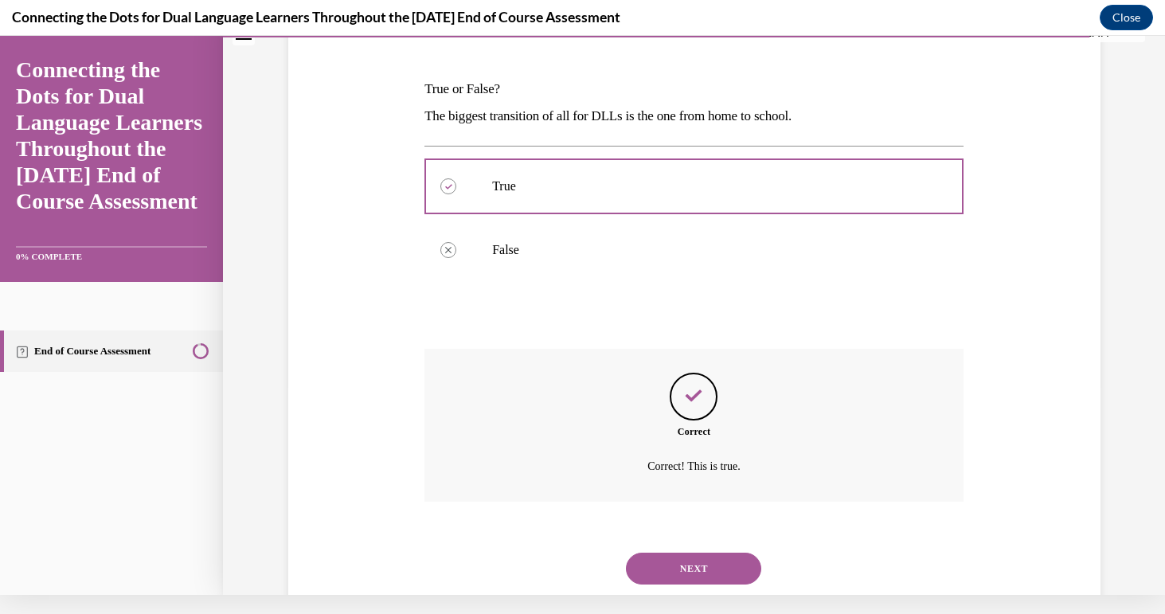
scroll to position [234, 0]
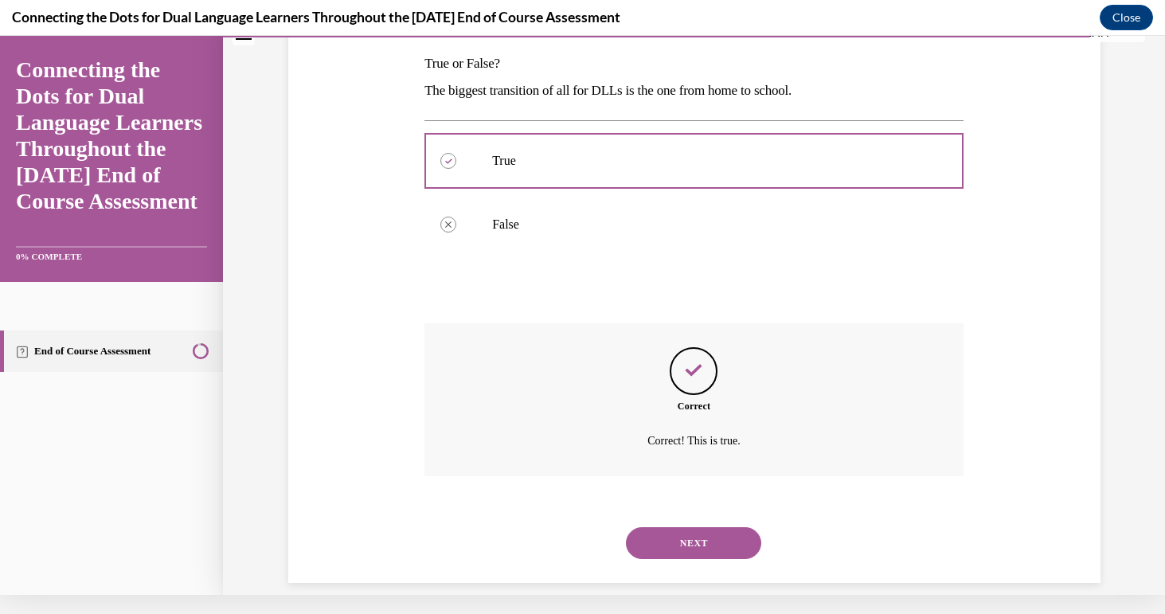
click at [686, 527] on button "NEXT" at bounding box center [693, 543] width 135 height 32
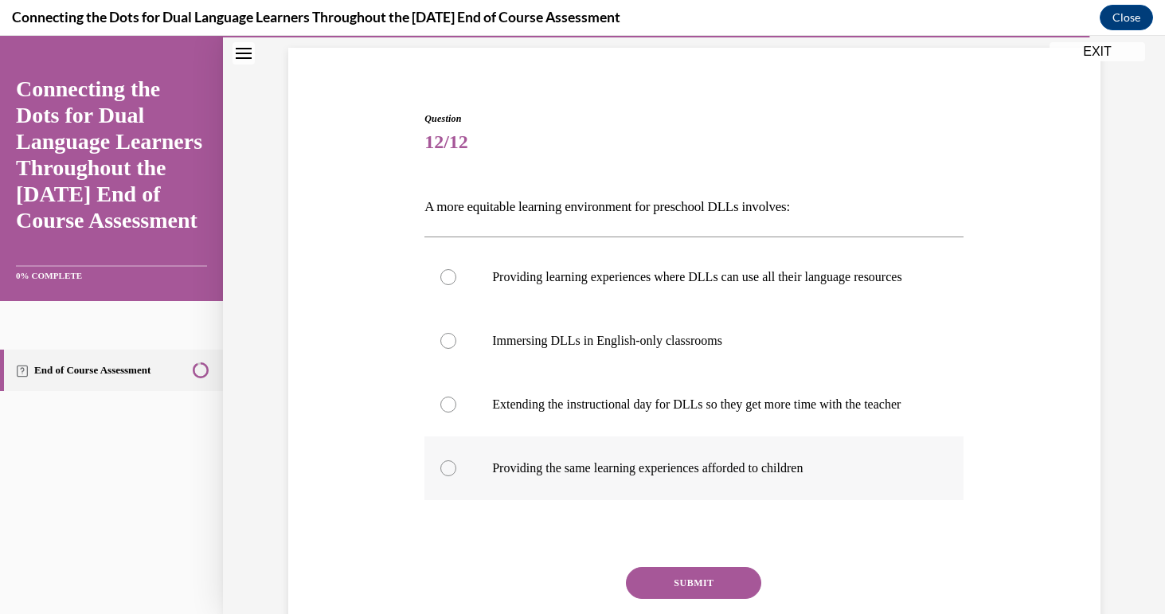
scroll to position [109, 0]
click at [711, 283] on p "Providing learning experiences where DLLs can use all their language resources" at bounding box center [708, 278] width 432 height 16
click at [456, 283] on input "Providing learning experiences where DLLs can use all their language resources" at bounding box center [449, 278] width 16 height 16
radio input "true"
click at [723, 600] on button "SUBMIT" at bounding box center [693, 584] width 135 height 32
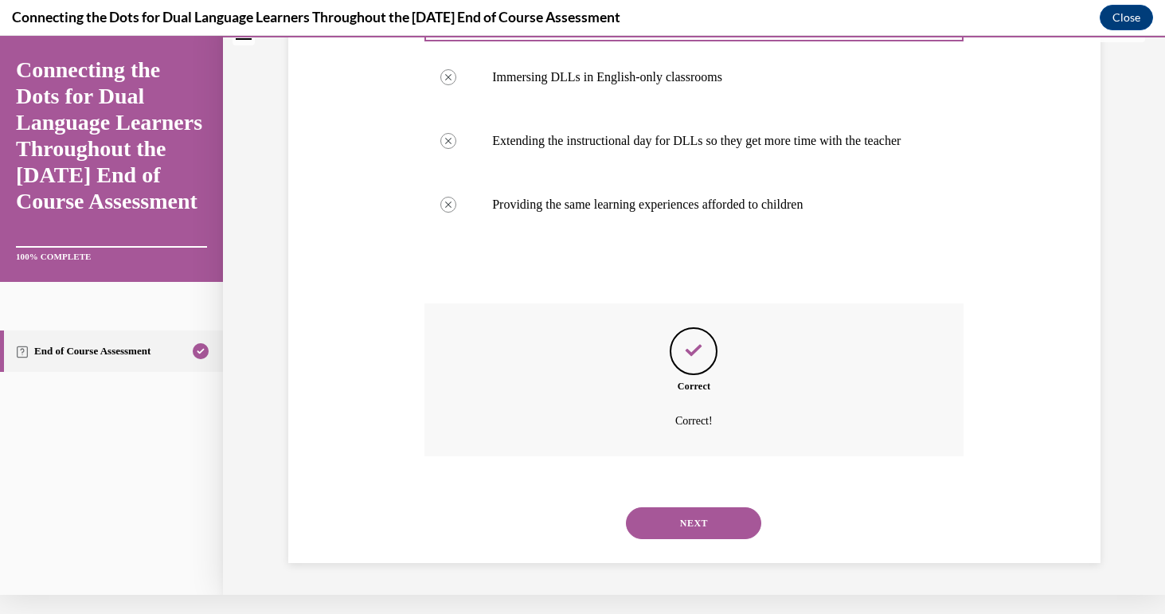
scroll to position [366, 0]
click at [716, 525] on button "NEXT" at bounding box center [693, 523] width 135 height 32
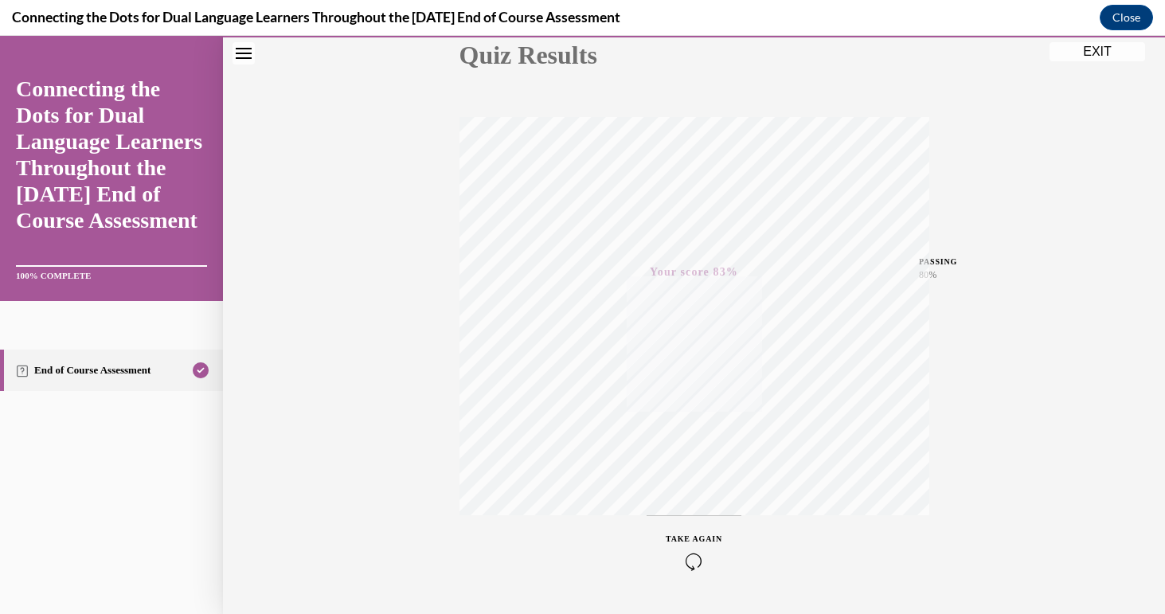
scroll to position [187, 0]
click at [1082, 55] on button "EXIT" at bounding box center [1098, 51] width 96 height 19
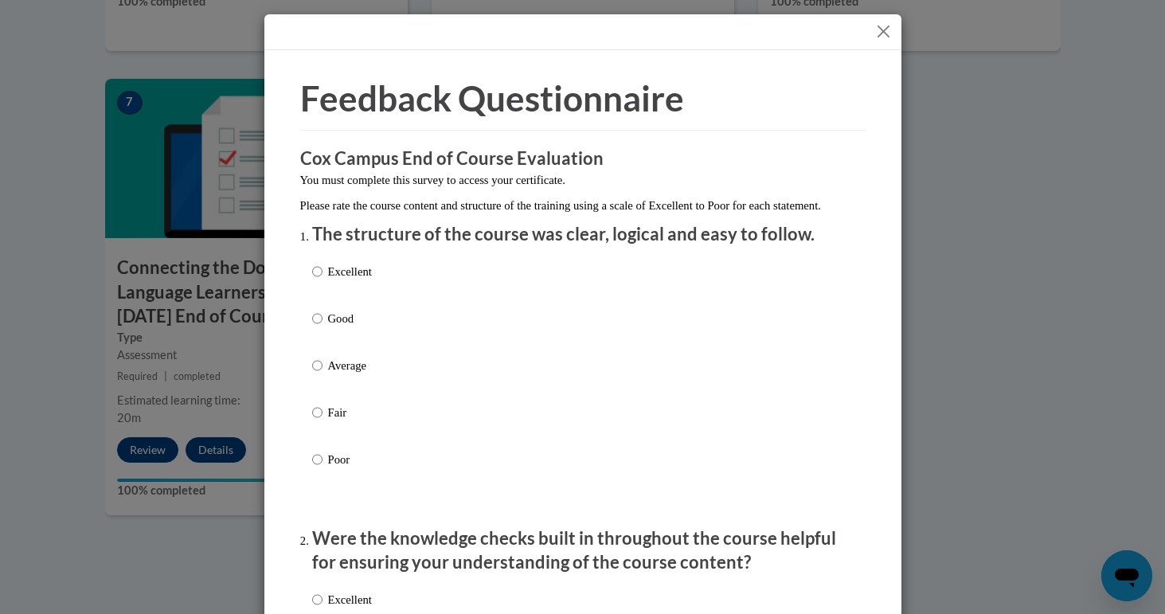
click at [315, 280] on input "Excellent" at bounding box center [317, 272] width 10 height 18
radio input "true"
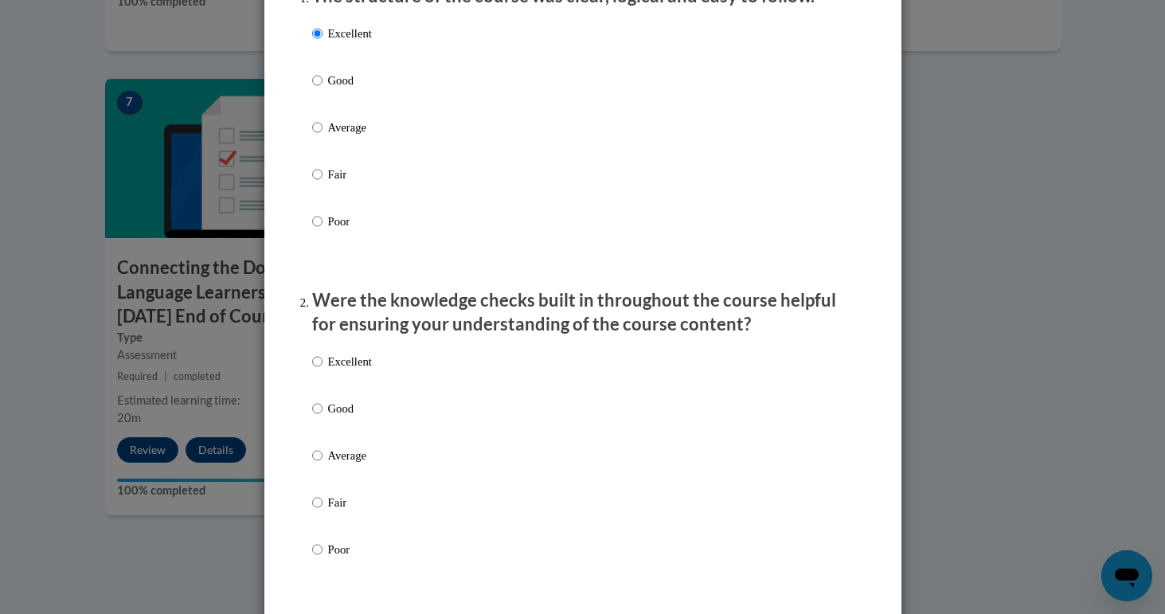
scroll to position [303, 0]
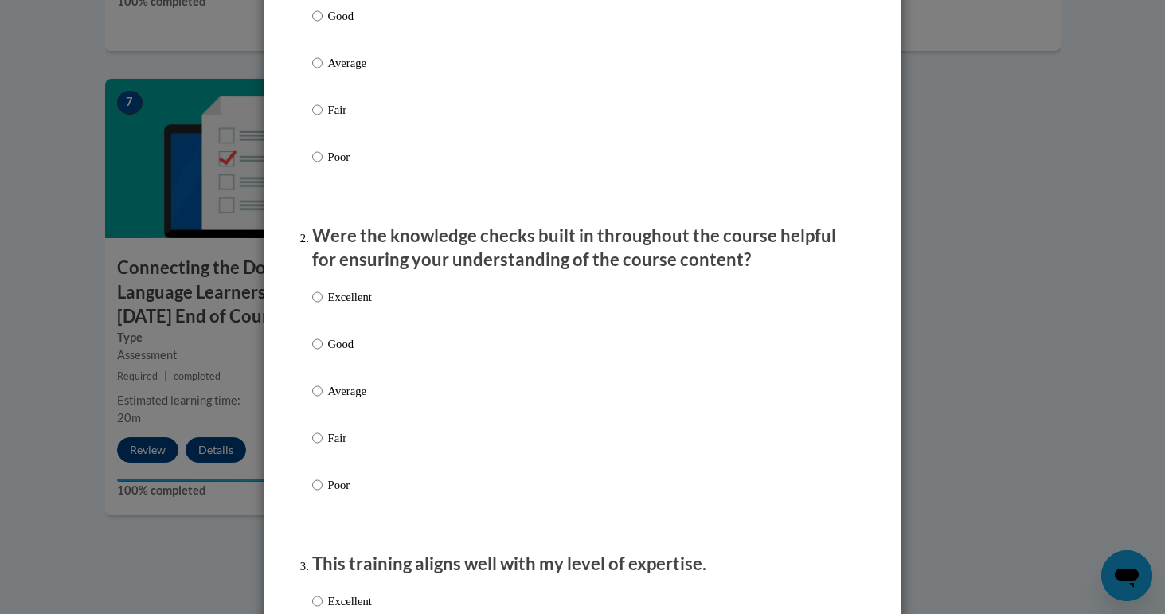
click at [317, 306] on input "Excellent" at bounding box center [317, 297] width 10 height 18
radio input "true"
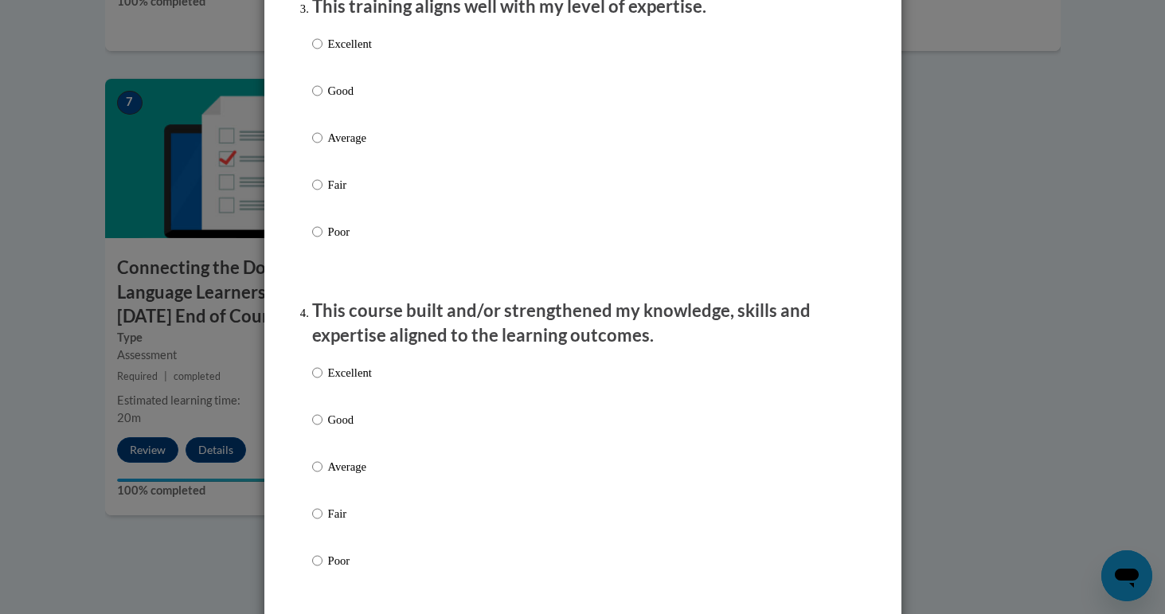
scroll to position [867, 0]
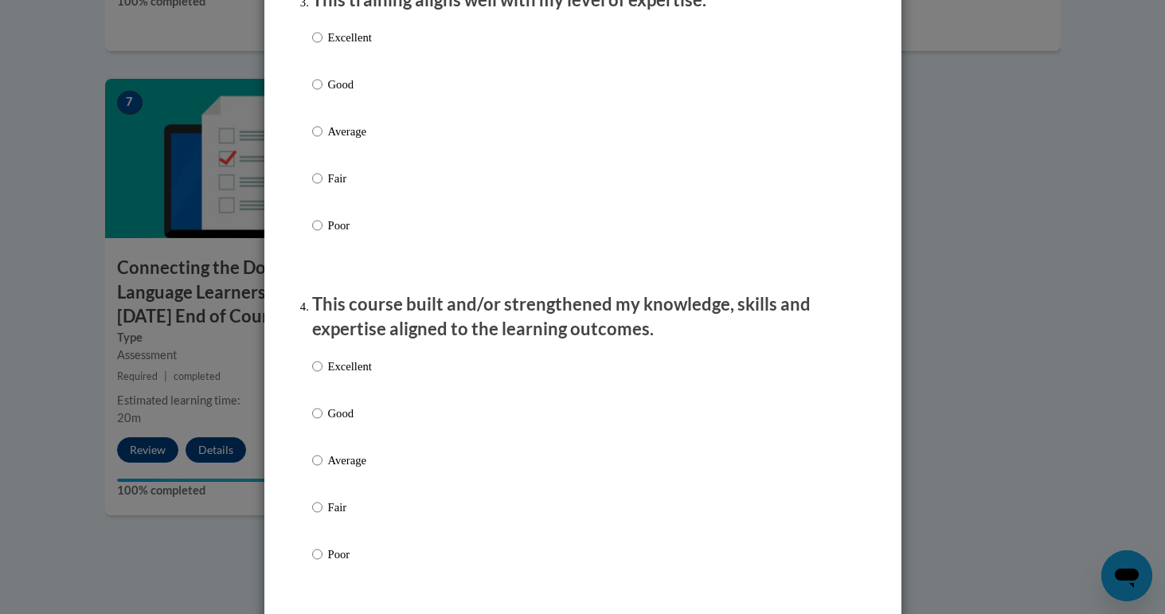
click at [318, 46] on input "Excellent" at bounding box center [317, 38] width 10 height 18
radio input "true"
click at [317, 375] on input "Excellent" at bounding box center [317, 367] width 10 height 18
radio input "true"
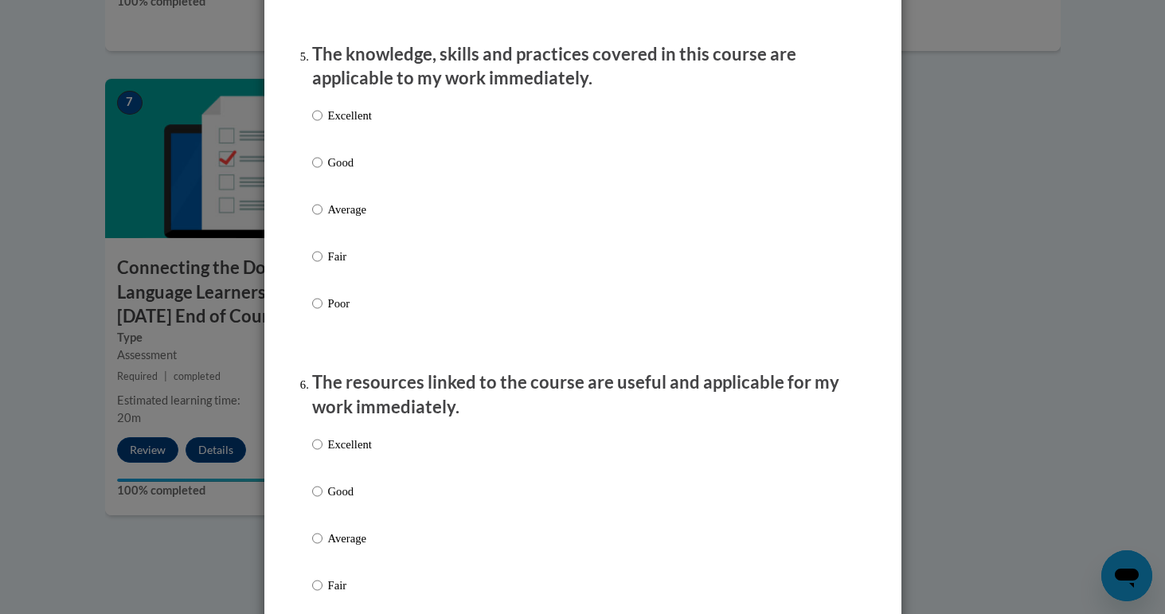
scroll to position [1441, 0]
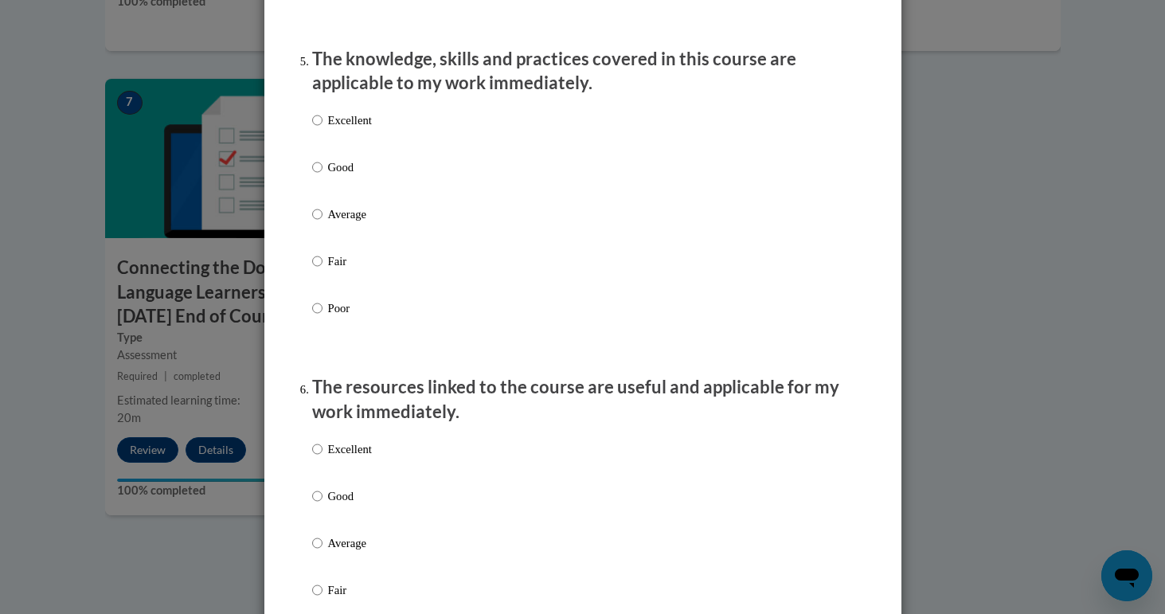
click at [317, 128] on input "Excellent" at bounding box center [317, 121] width 10 height 18
radio input "true"
click at [318, 456] on input "Excellent" at bounding box center [317, 450] width 10 height 18
radio input "true"
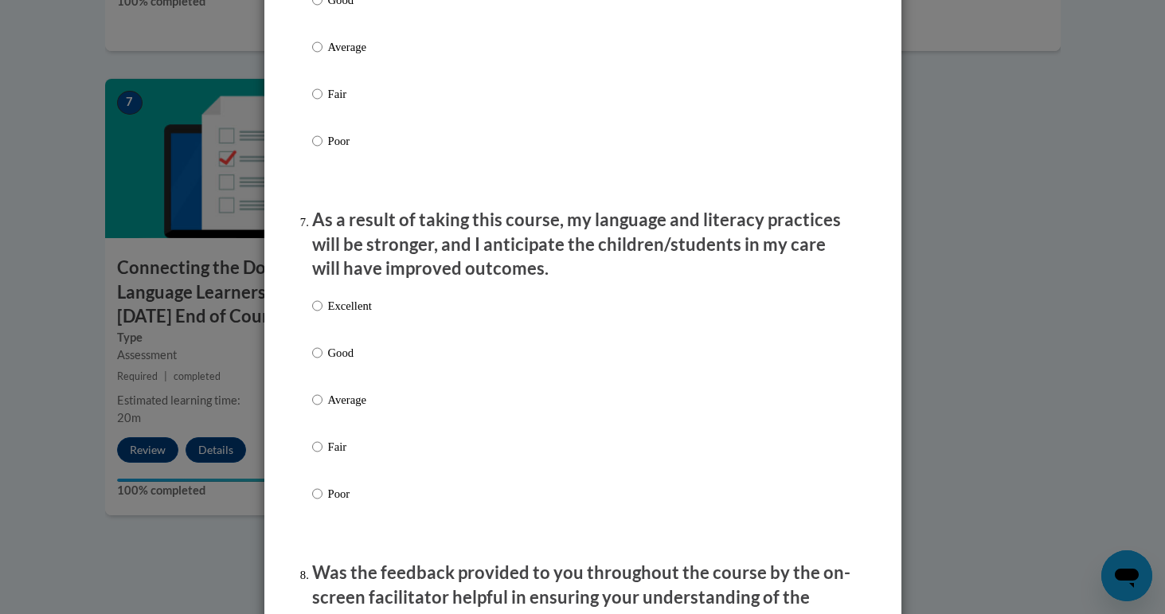
scroll to position [1944, 0]
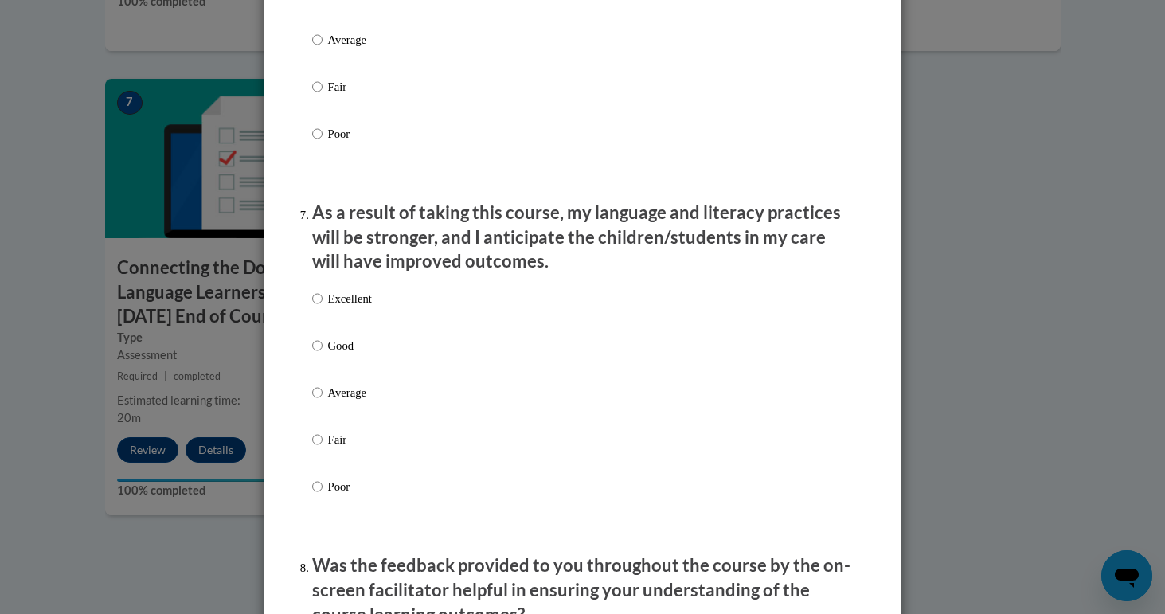
click at [321, 302] on input "Excellent" at bounding box center [317, 299] width 10 height 18
radio input "true"
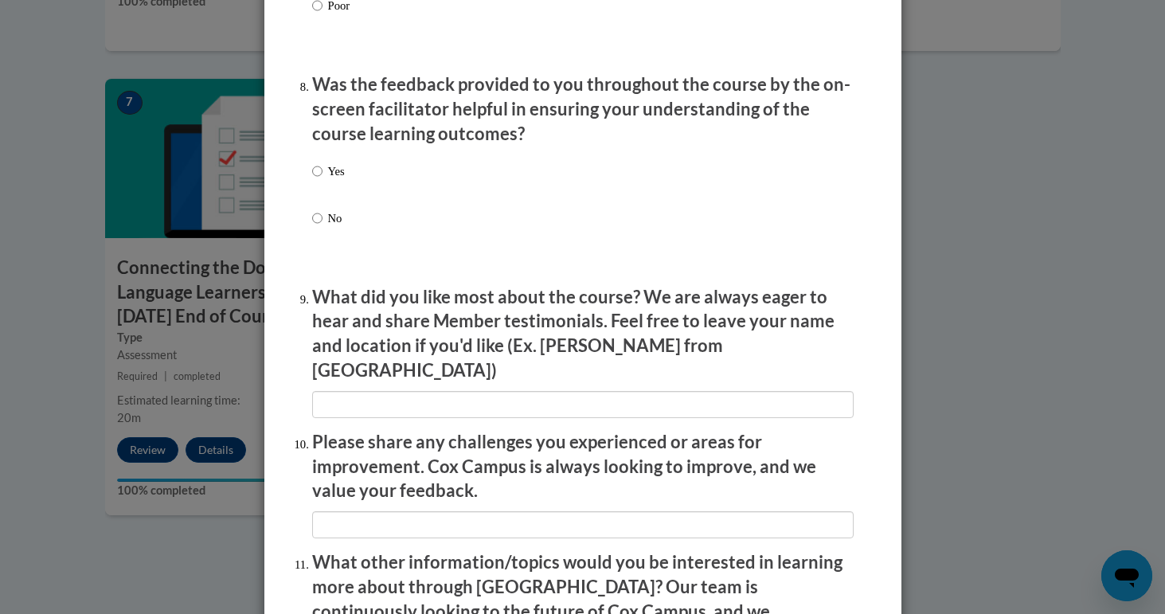
scroll to position [2441, 0]
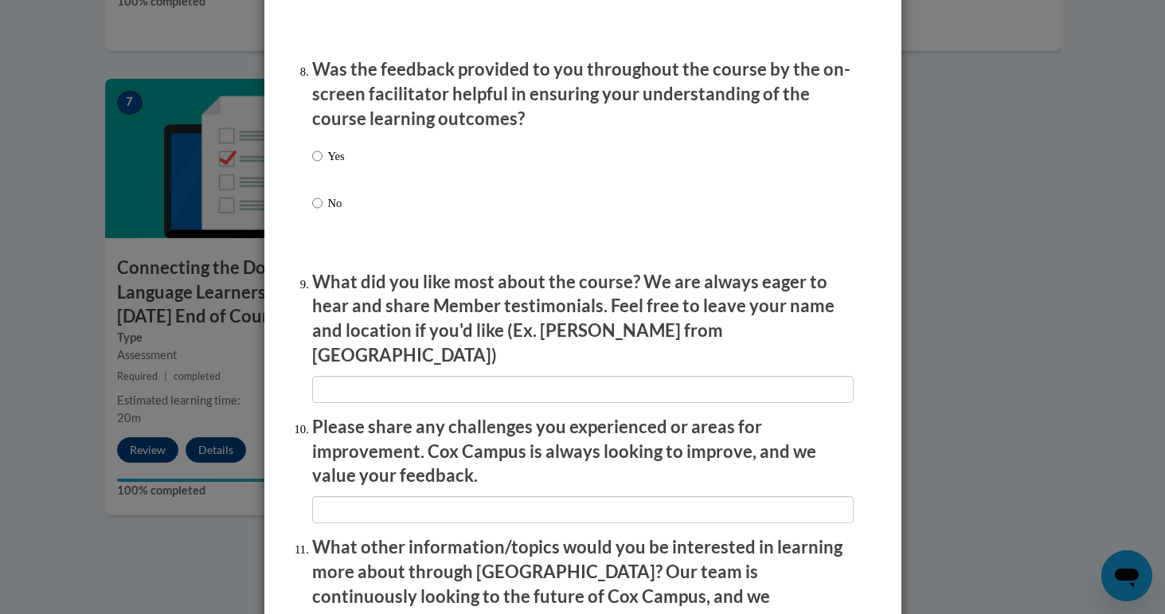
click at [319, 173] on label "Yes" at bounding box center [328, 168] width 33 height 43
click at [319, 165] on input "Yes" at bounding box center [317, 156] width 10 height 18
radio input "true"
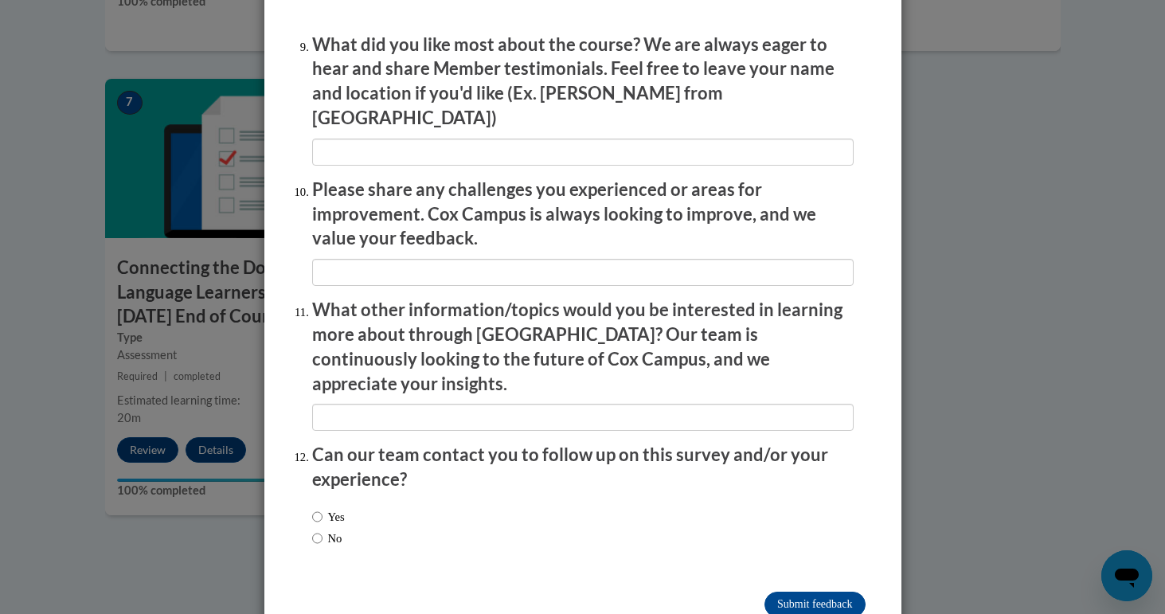
scroll to position [2677, 0]
click at [318, 531] on input "No" at bounding box center [317, 540] width 10 height 18
radio input "true"
click at [795, 593] on input "Submit feedback" at bounding box center [815, 605] width 100 height 25
click at [809, 593] on input "Submitting" at bounding box center [815, 605] width 100 height 25
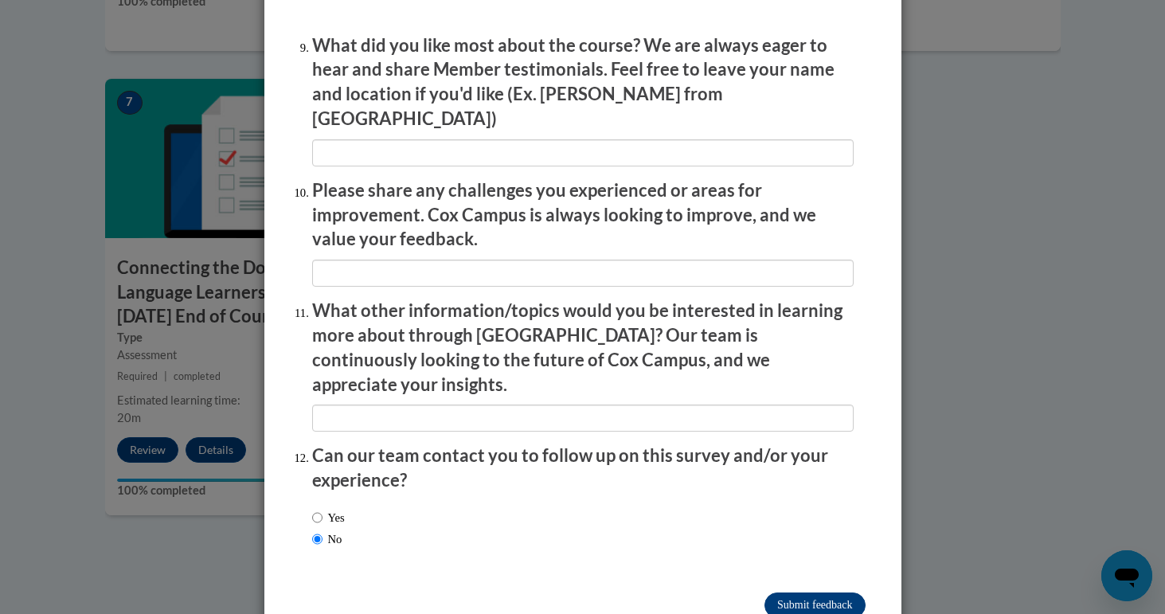
click at [812, 593] on input "Submitting" at bounding box center [815, 605] width 100 height 25
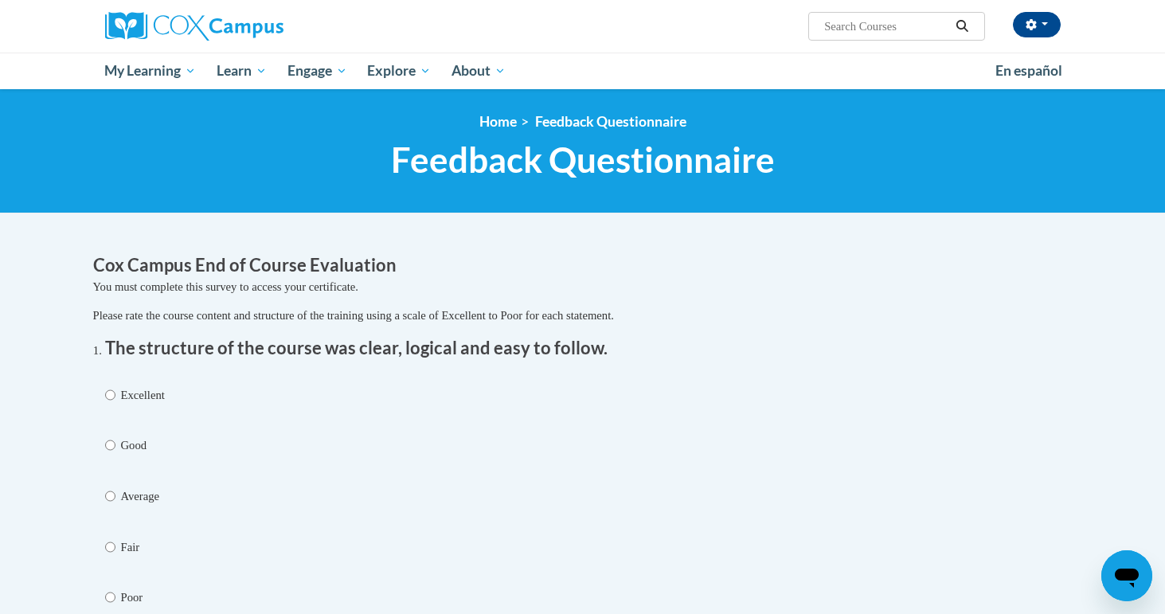
click at [113, 392] on input "Excellent" at bounding box center [110, 395] width 10 height 18
radio input "true"
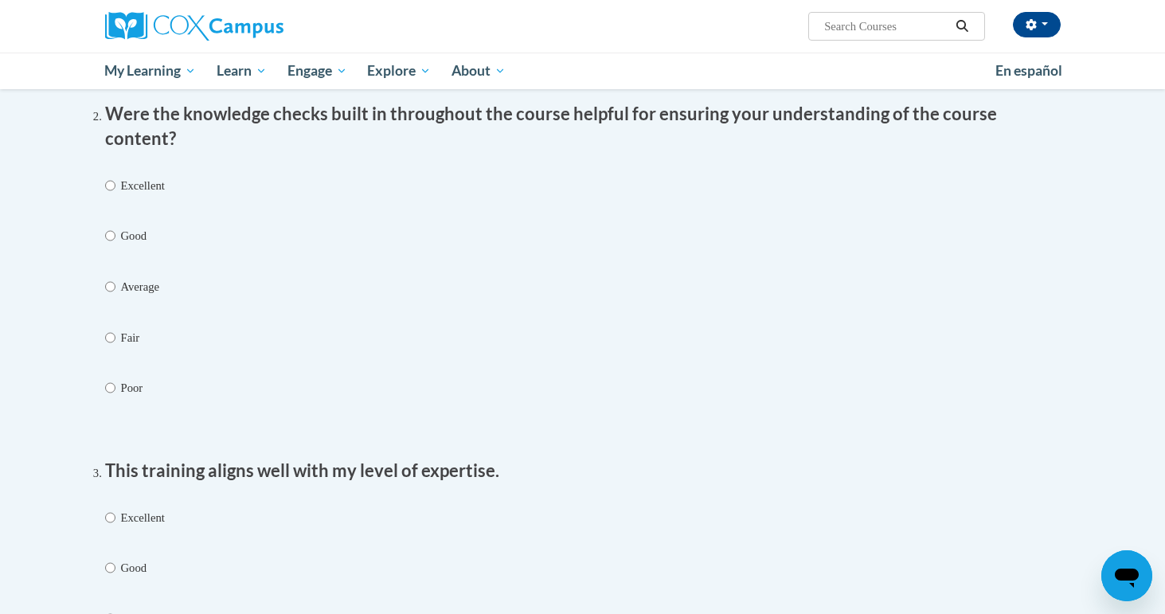
scroll to position [582, 0]
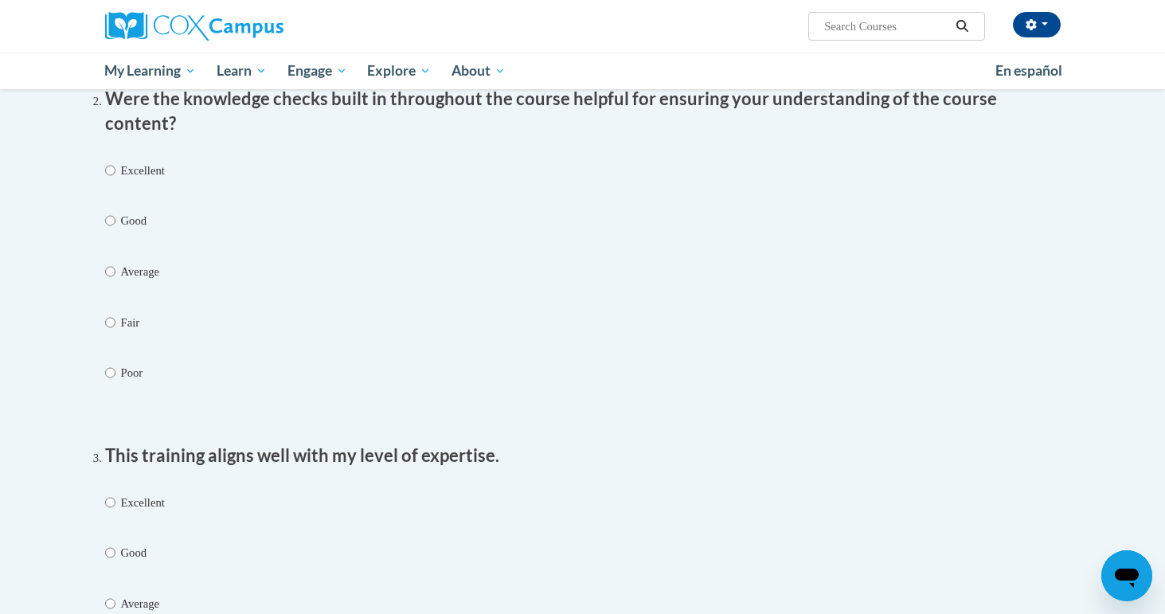
click at [112, 162] on input "Excellent" at bounding box center [110, 171] width 10 height 18
radio input "true"
click at [111, 494] on input "Excellent" at bounding box center [110, 503] width 10 height 18
radio input "true"
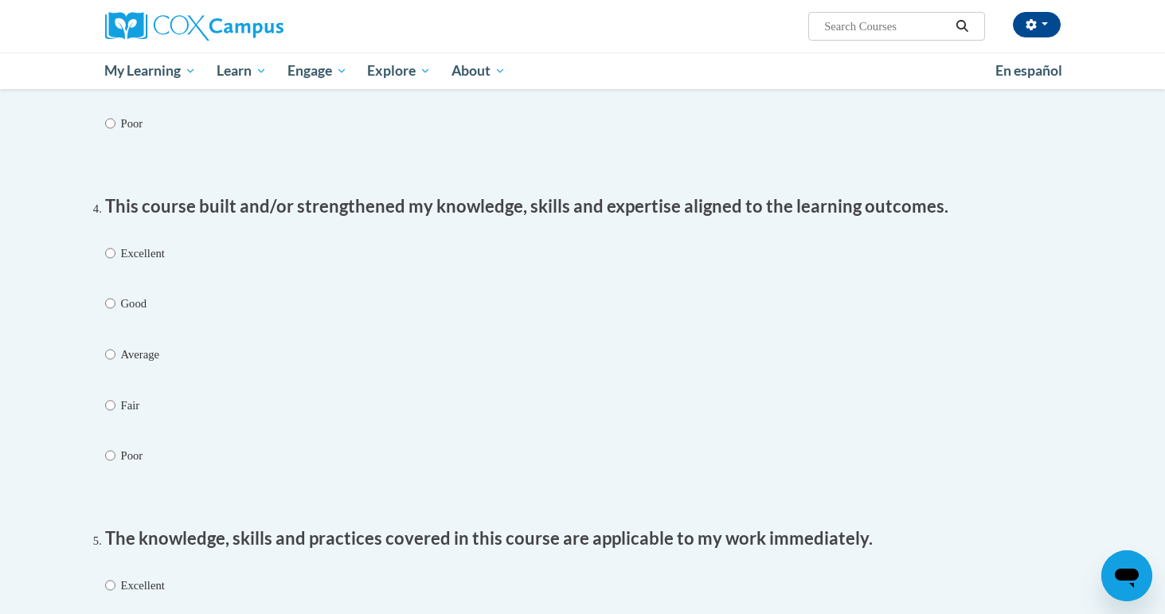
scroll to position [1164, 0]
click at [112, 244] on input "Excellent" at bounding box center [110, 253] width 10 height 18
radio input "true"
click at [112, 576] on input "Excellent" at bounding box center [110, 585] width 10 height 18
radio input "true"
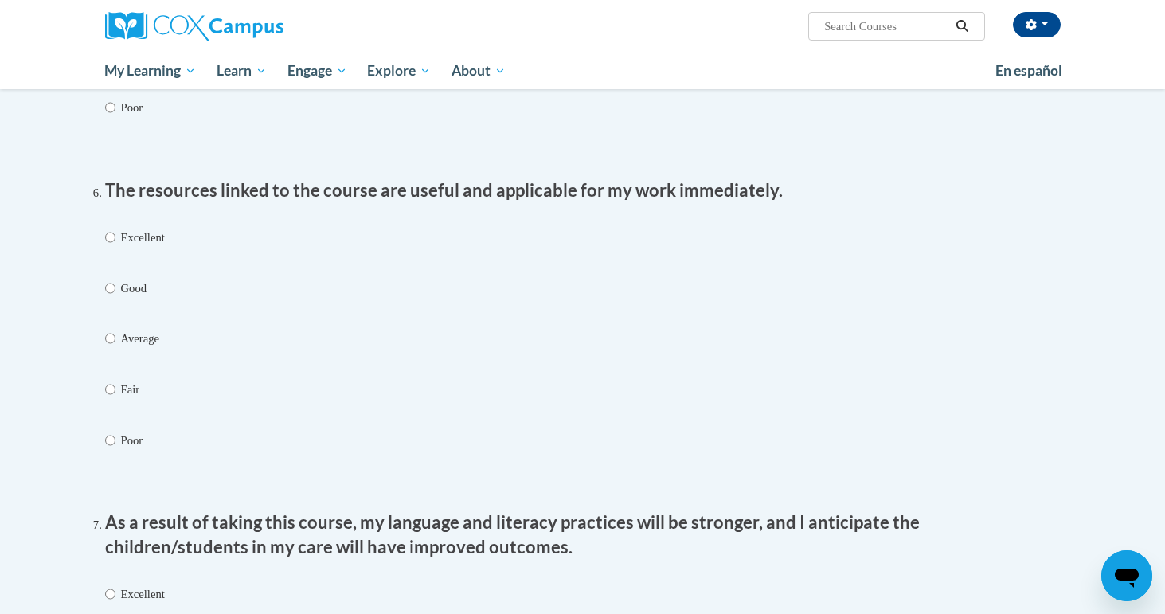
scroll to position [1845, 0]
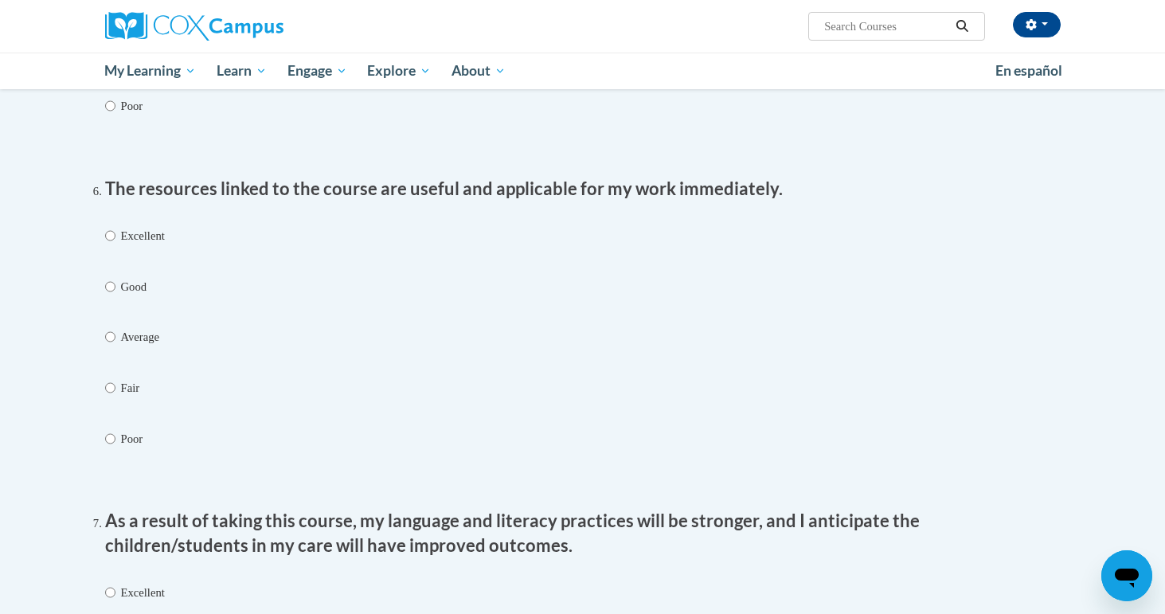
click at [114, 227] on input "Excellent" at bounding box center [110, 236] width 10 height 18
radio input "true"
click at [109, 584] on input "Excellent" at bounding box center [110, 593] width 10 height 18
radio input "true"
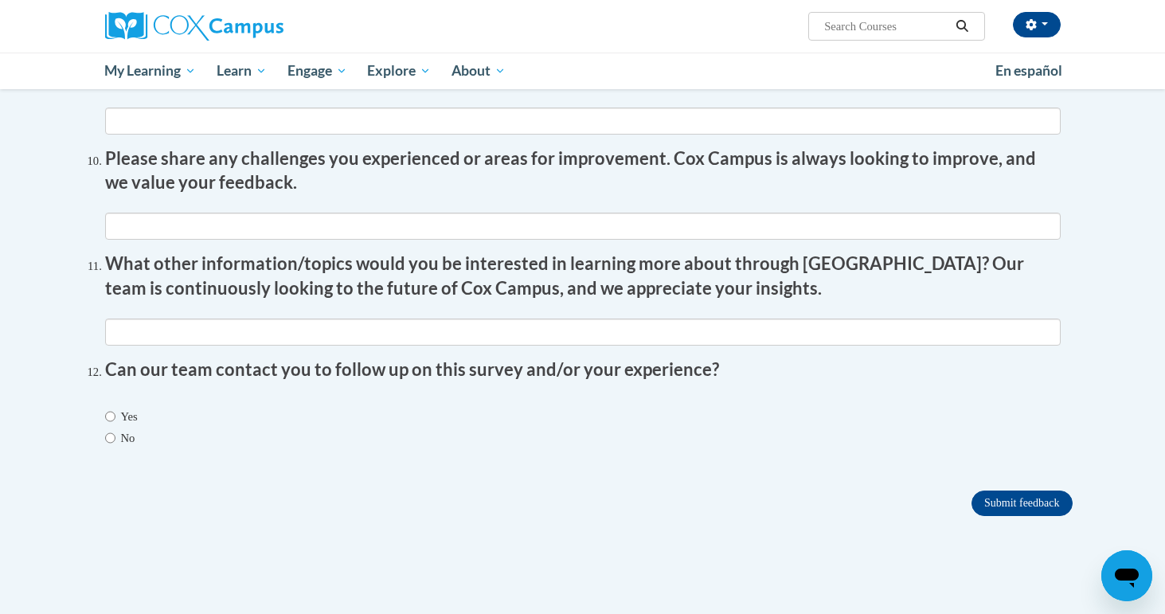
scroll to position [2872, 0]
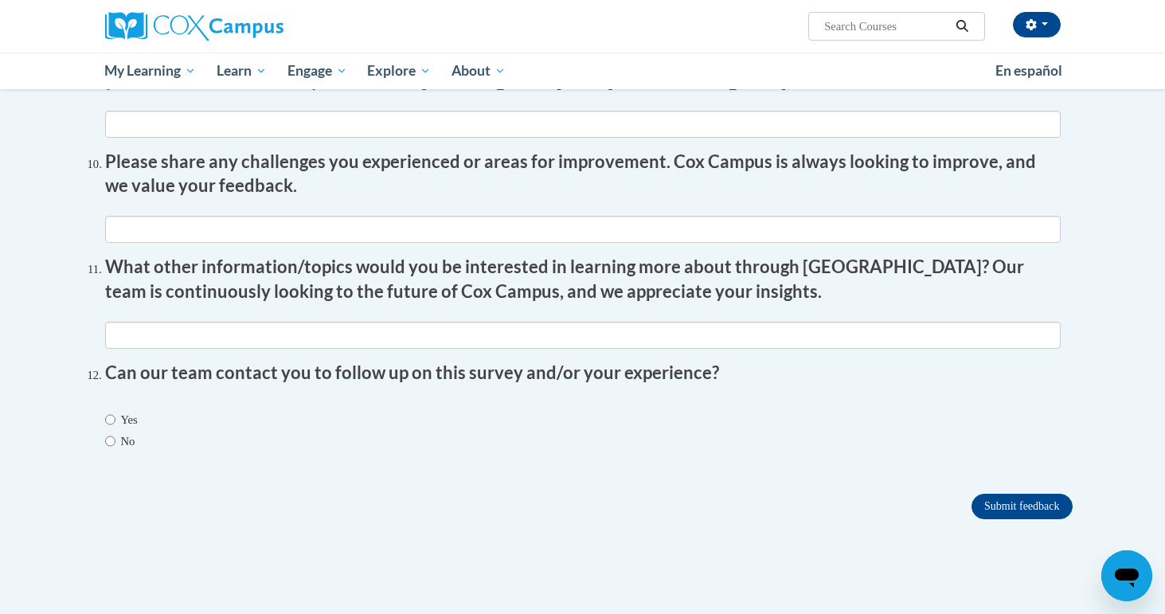
click at [110, 433] on input "No" at bounding box center [110, 442] width 10 height 18
radio input "true"
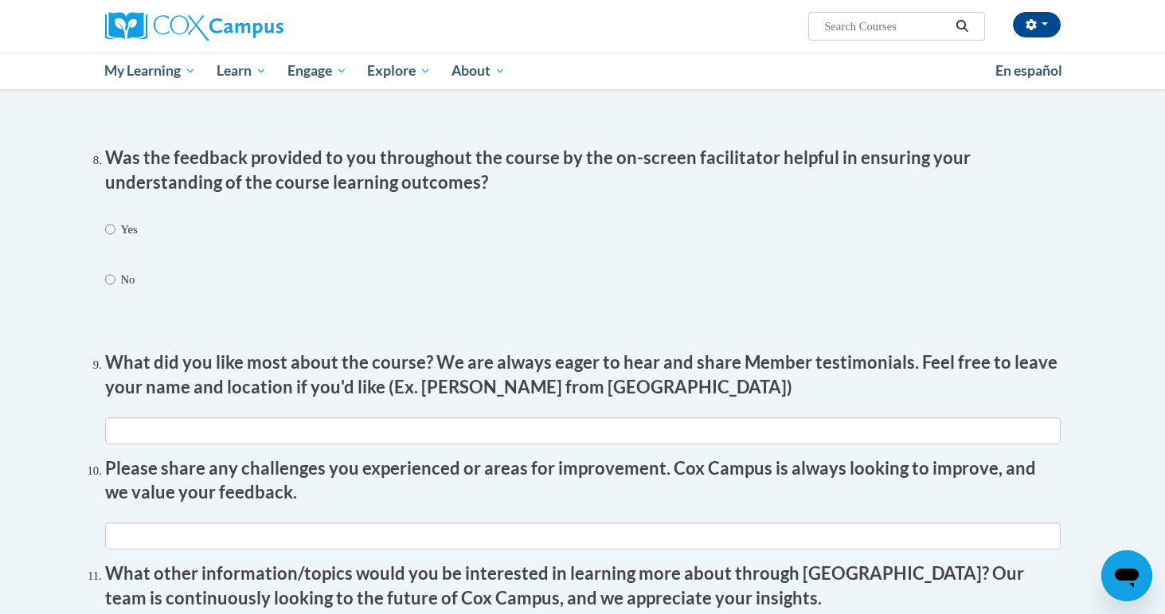
scroll to position [2554, 0]
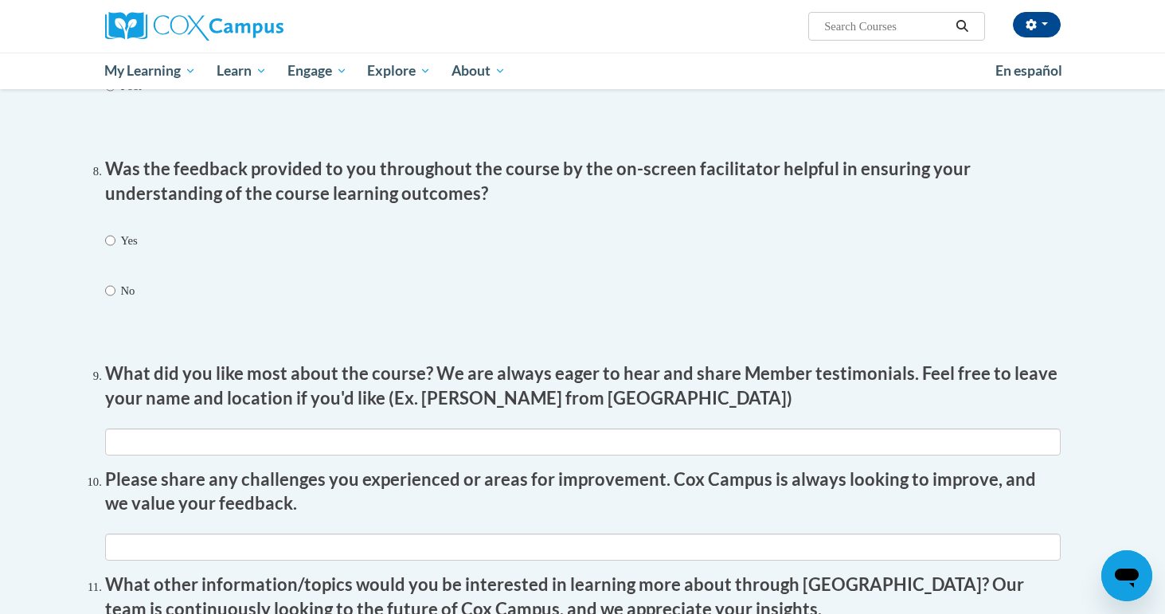
click at [110, 232] on input "Yes" at bounding box center [110, 241] width 10 height 18
radio input "true"
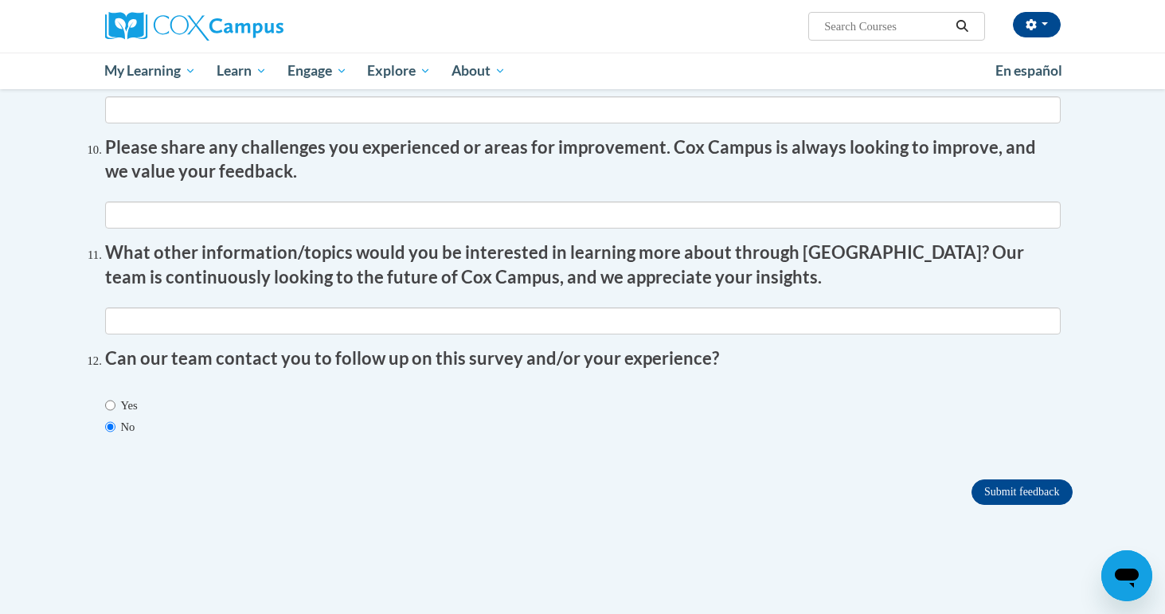
scroll to position [2956, 0]
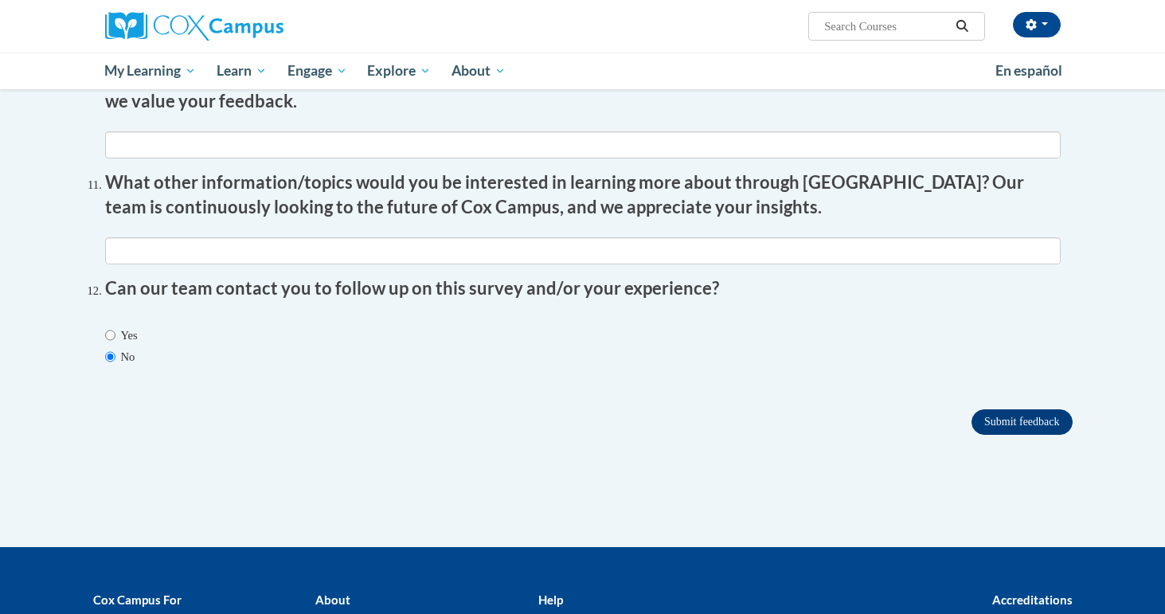
click at [999, 409] on input "Submit feedback" at bounding box center [1022, 421] width 100 height 25
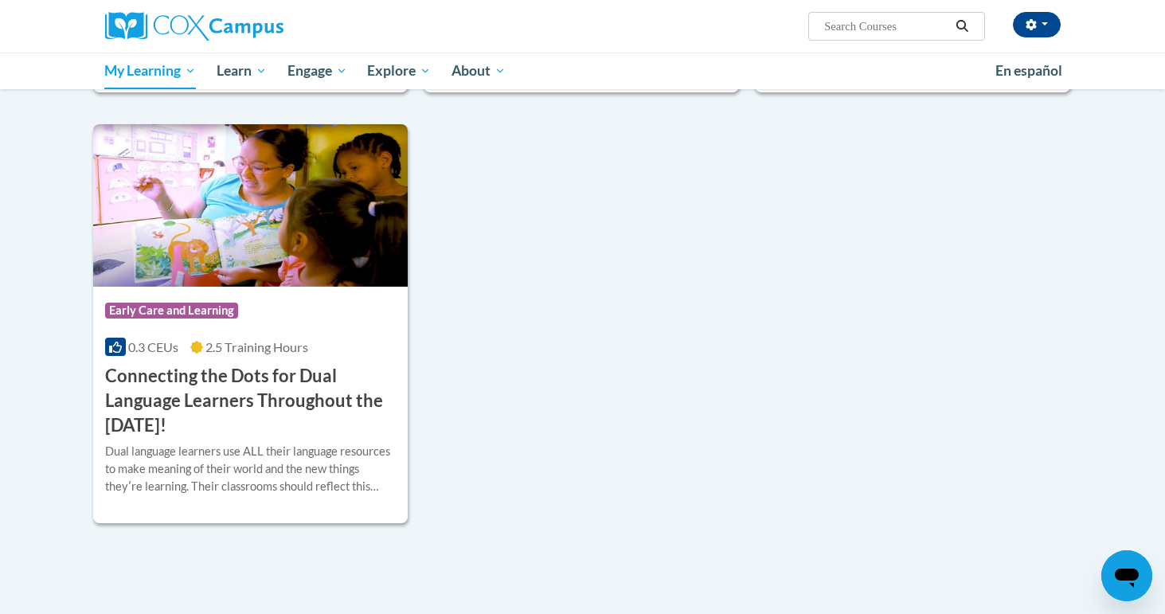
scroll to position [713, 0]
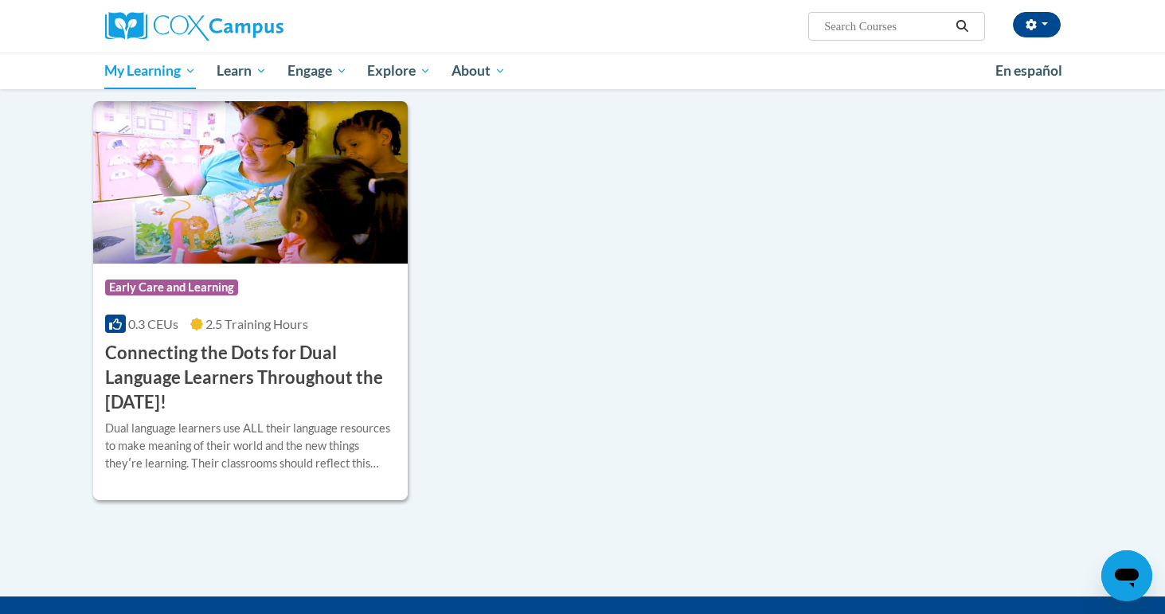
click at [202, 365] on h3 "Connecting the Dots for Dual Language Learners Throughout the Preschool Day!" at bounding box center [251, 377] width 292 height 73
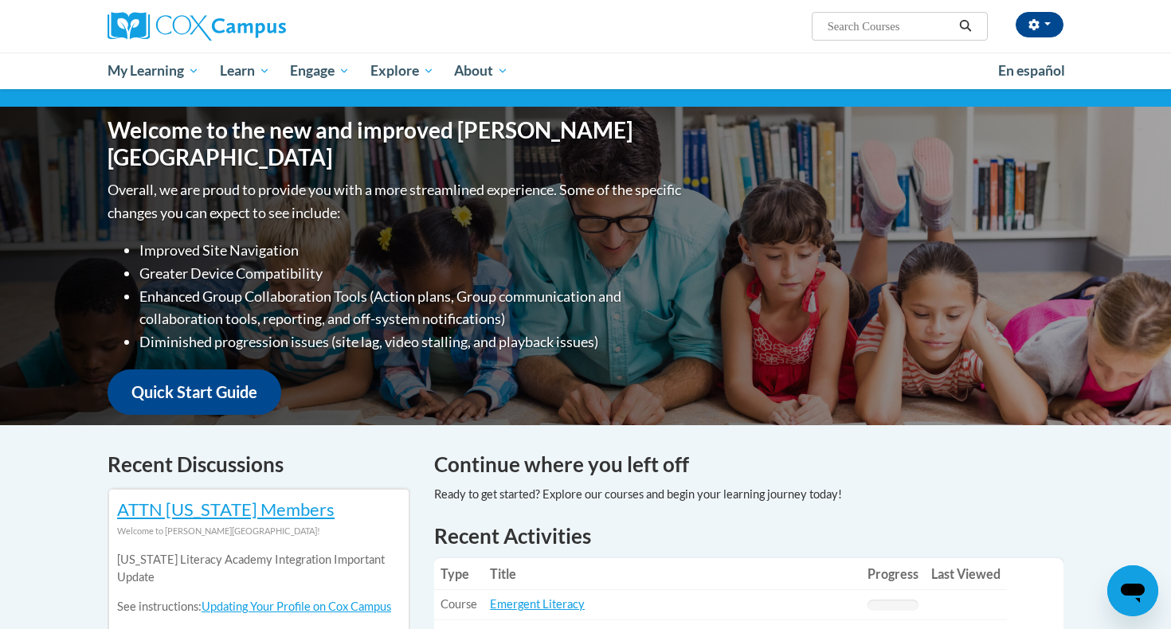
scroll to position [142, 0]
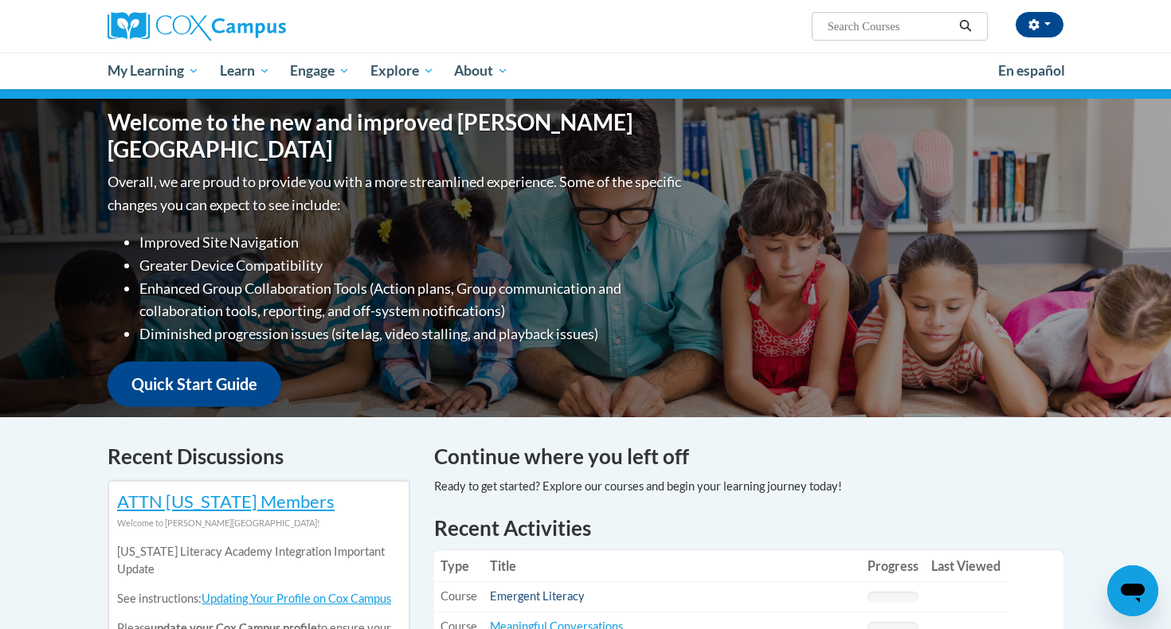
click at [566, 601] on link "Emergent Literacy" at bounding box center [537, 596] width 95 height 14
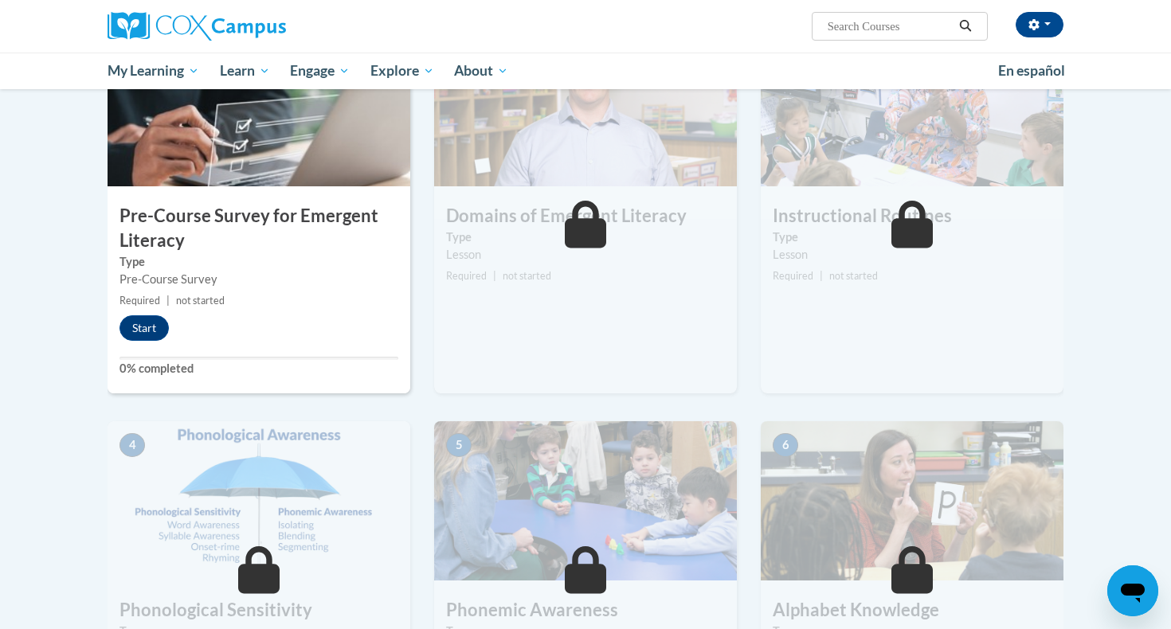
scroll to position [392, 0]
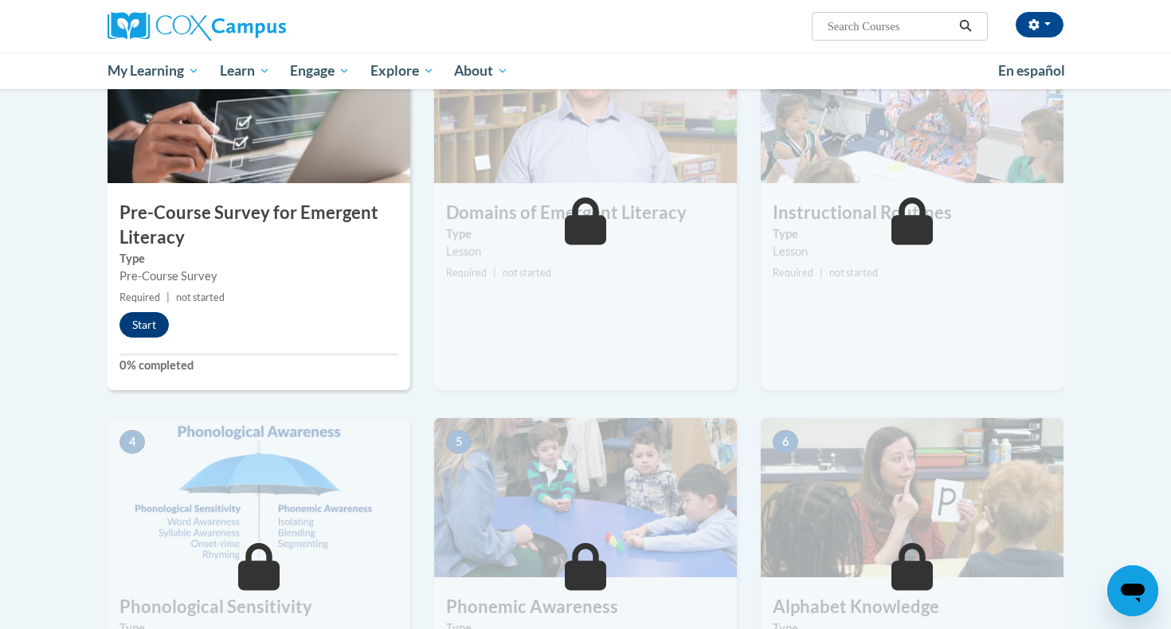
click at [151, 323] on button "Start" at bounding box center [143, 324] width 49 height 25
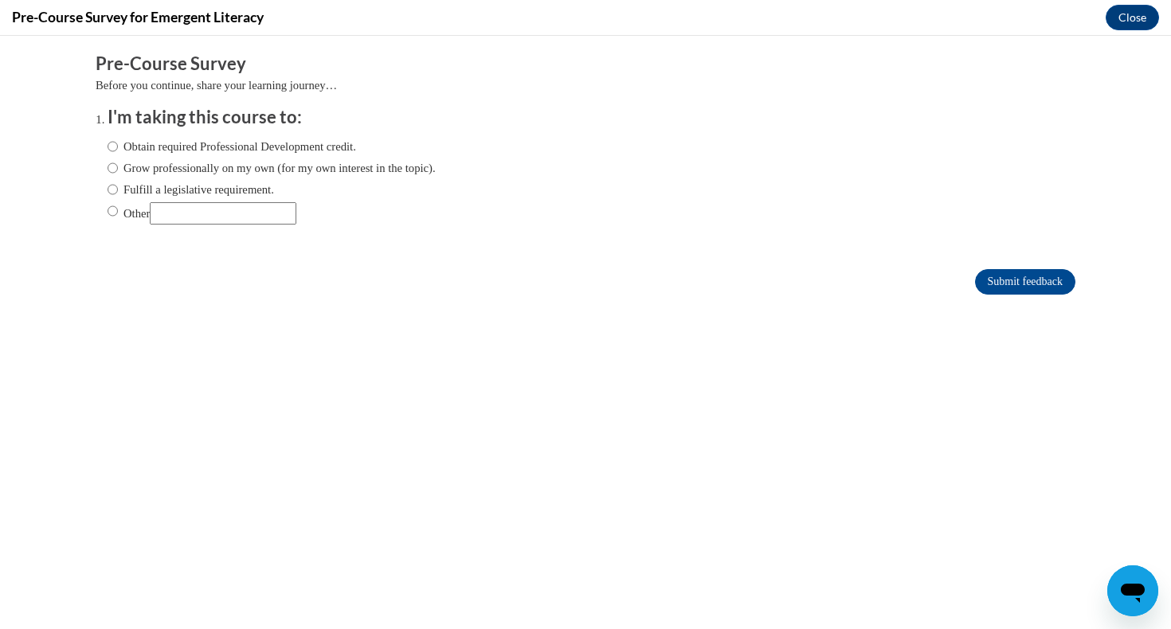
scroll to position [0, 0]
click at [314, 151] on label "Obtain required Professional Development credit." at bounding box center [232, 147] width 249 height 18
click at [118, 151] on input "Obtain required Professional Development credit." at bounding box center [113, 147] width 10 height 18
radio input "true"
click at [1009, 283] on input "Submit feedback" at bounding box center [1025, 281] width 100 height 25
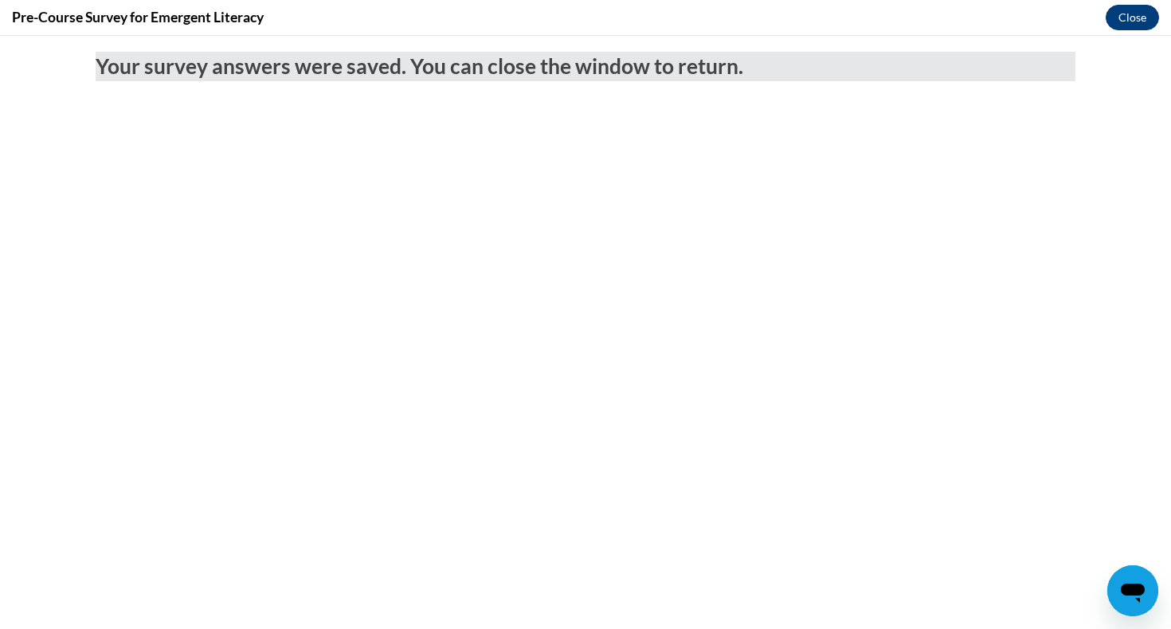
click at [1130, 24] on button "Close" at bounding box center [1132, 17] width 53 height 25
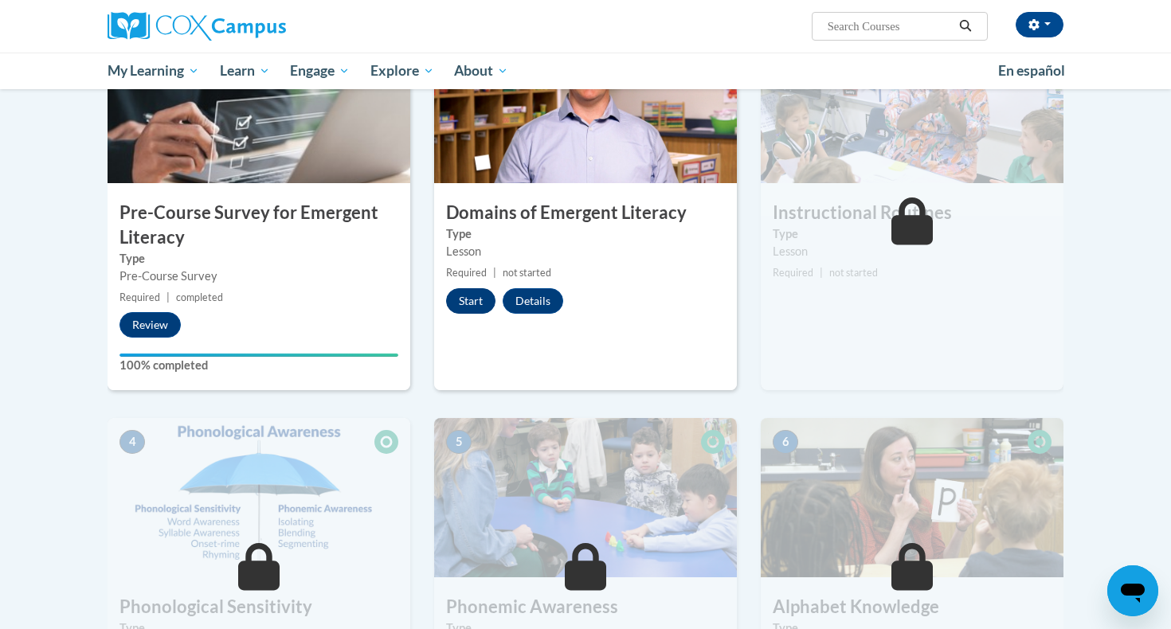
click at [475, 297] on button "Start" at bounding box center [470, 300] width 49 height 25
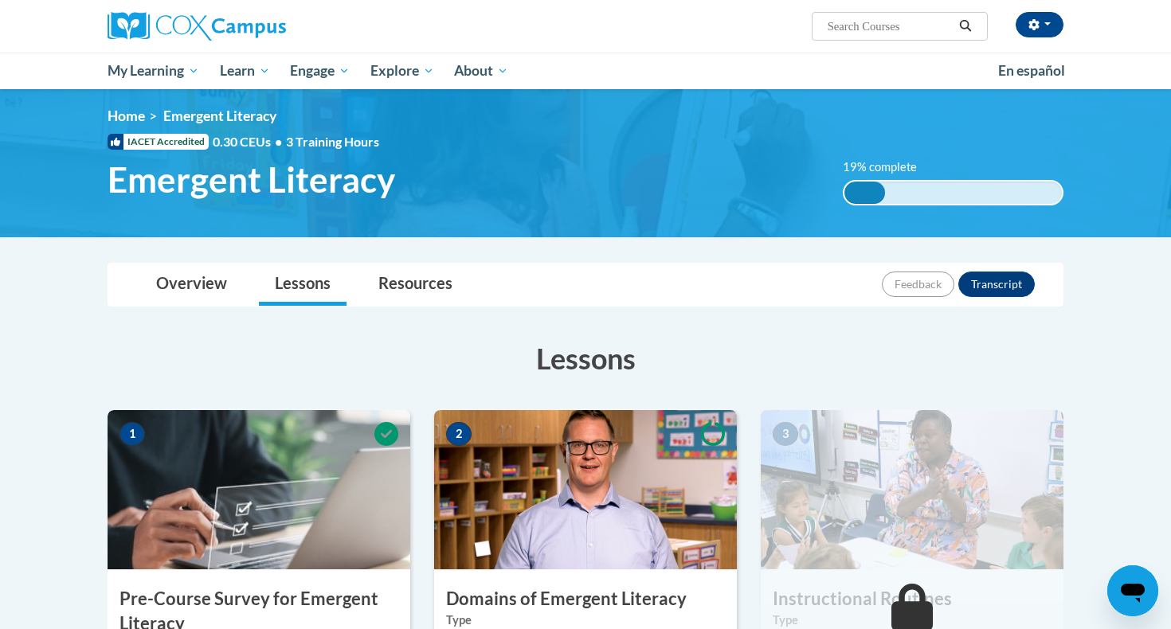
scroll to position [3, 0]
